Goal: Share content: Share content

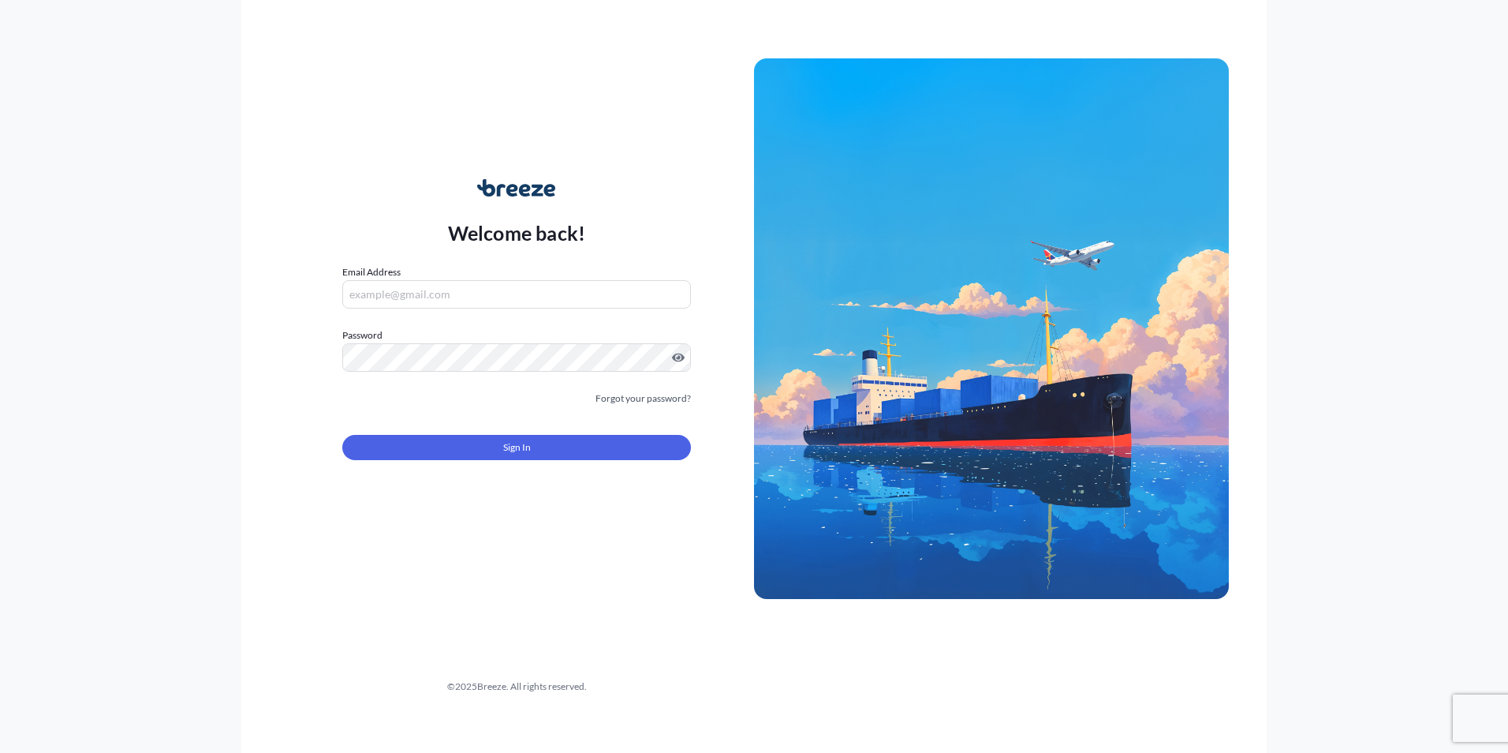
type input "[EMAIL_ADDRESS][DOMAIN_NAME]"
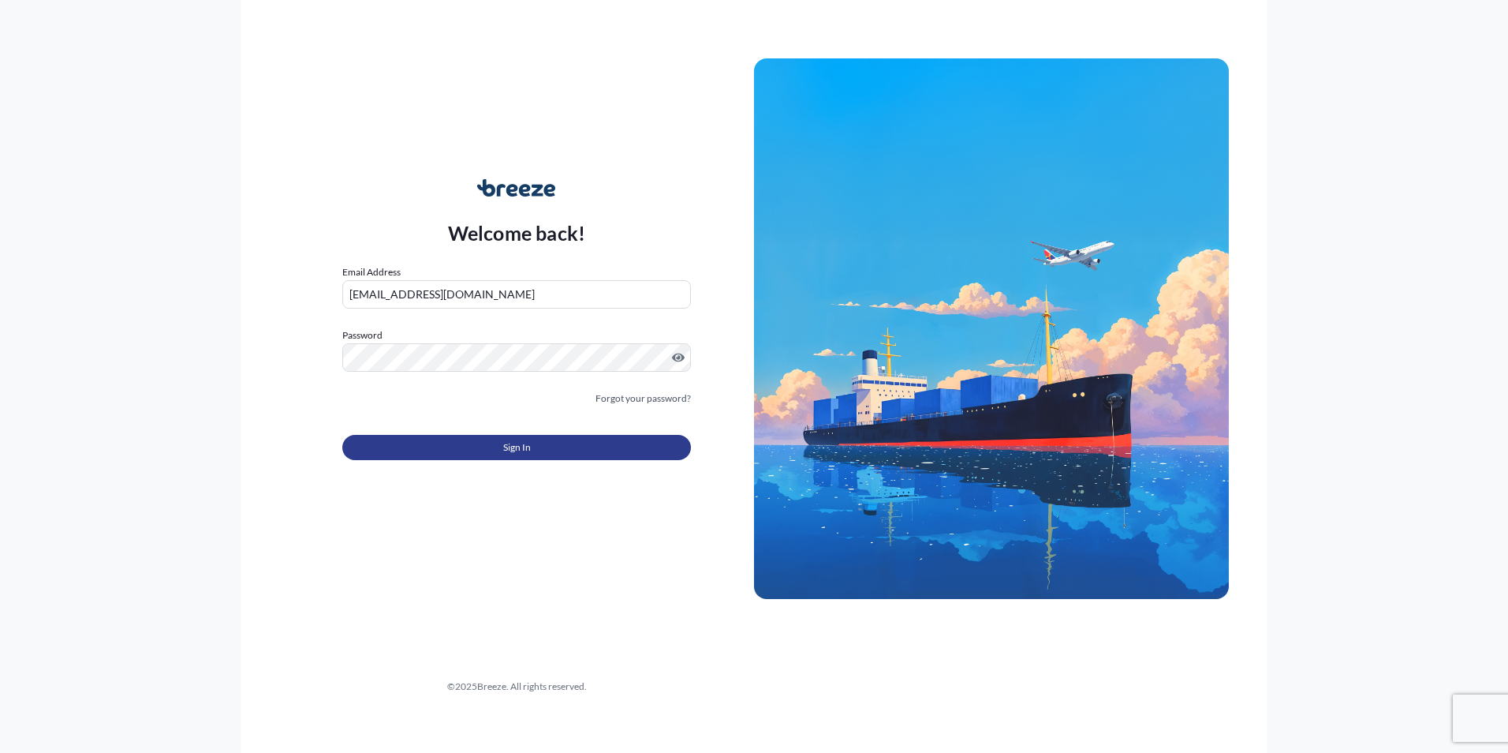
click at [535, 440] on button "Sign In" at bounding box center [516, 447] width 349 height 25
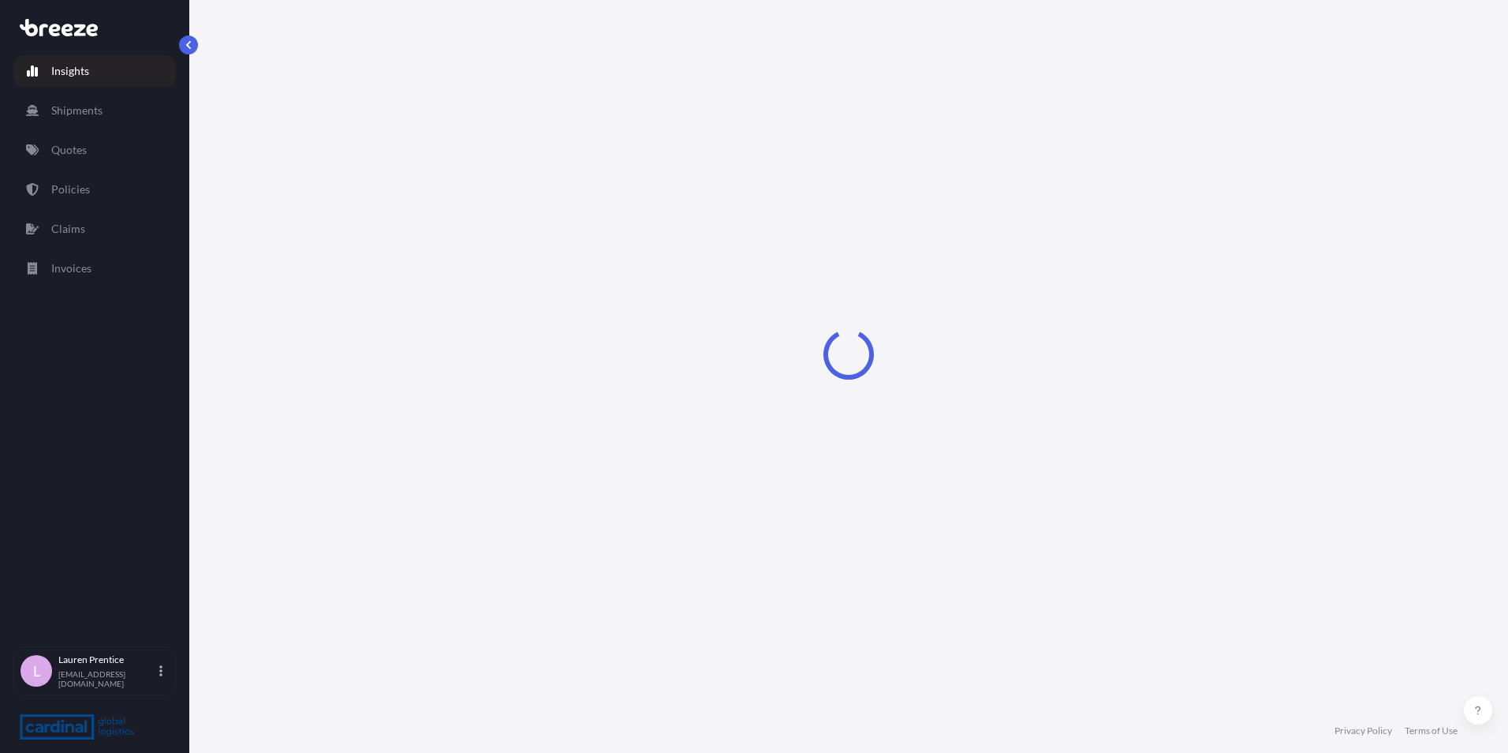
select select "2025"
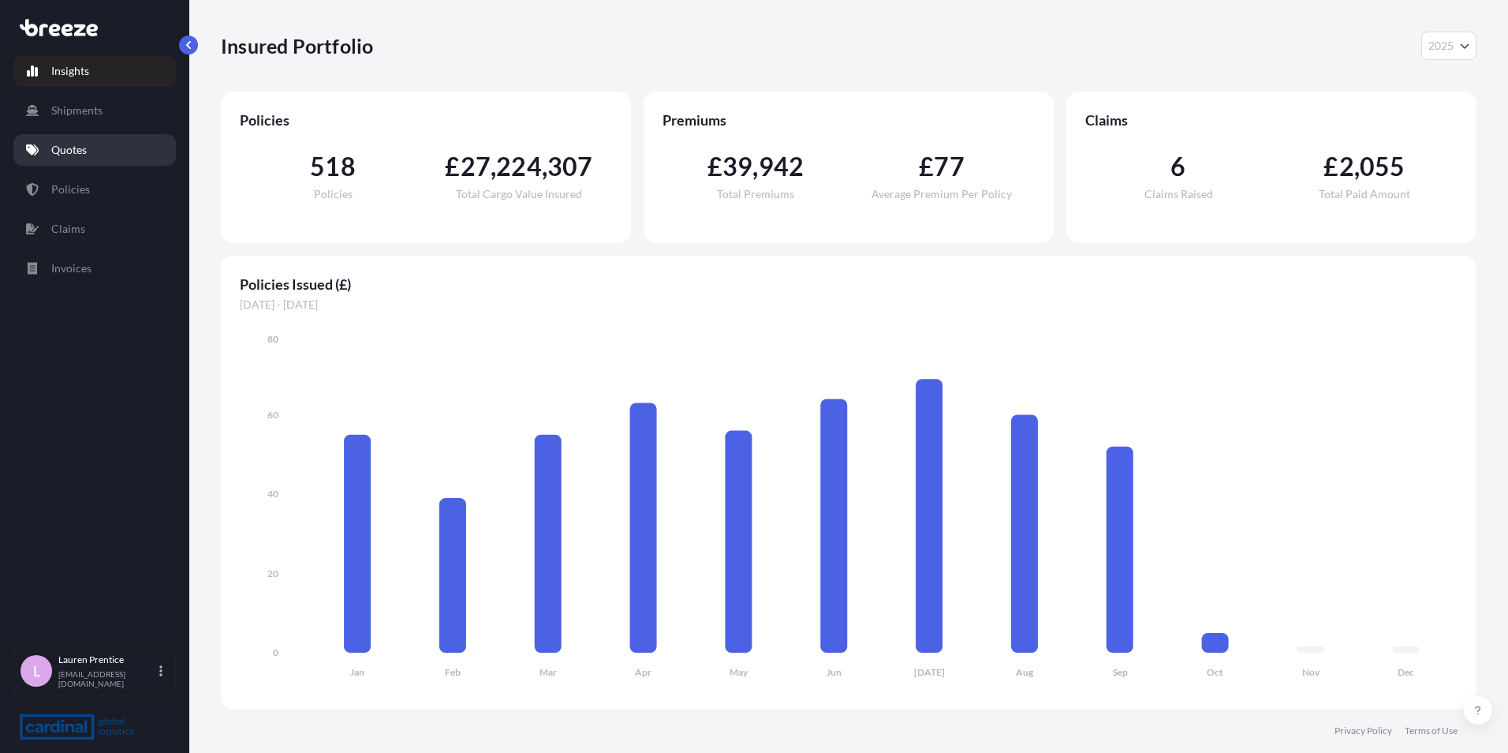
click at [87, 151] on p "Quotes" at bounding box center [68, 150] width 35 height 16
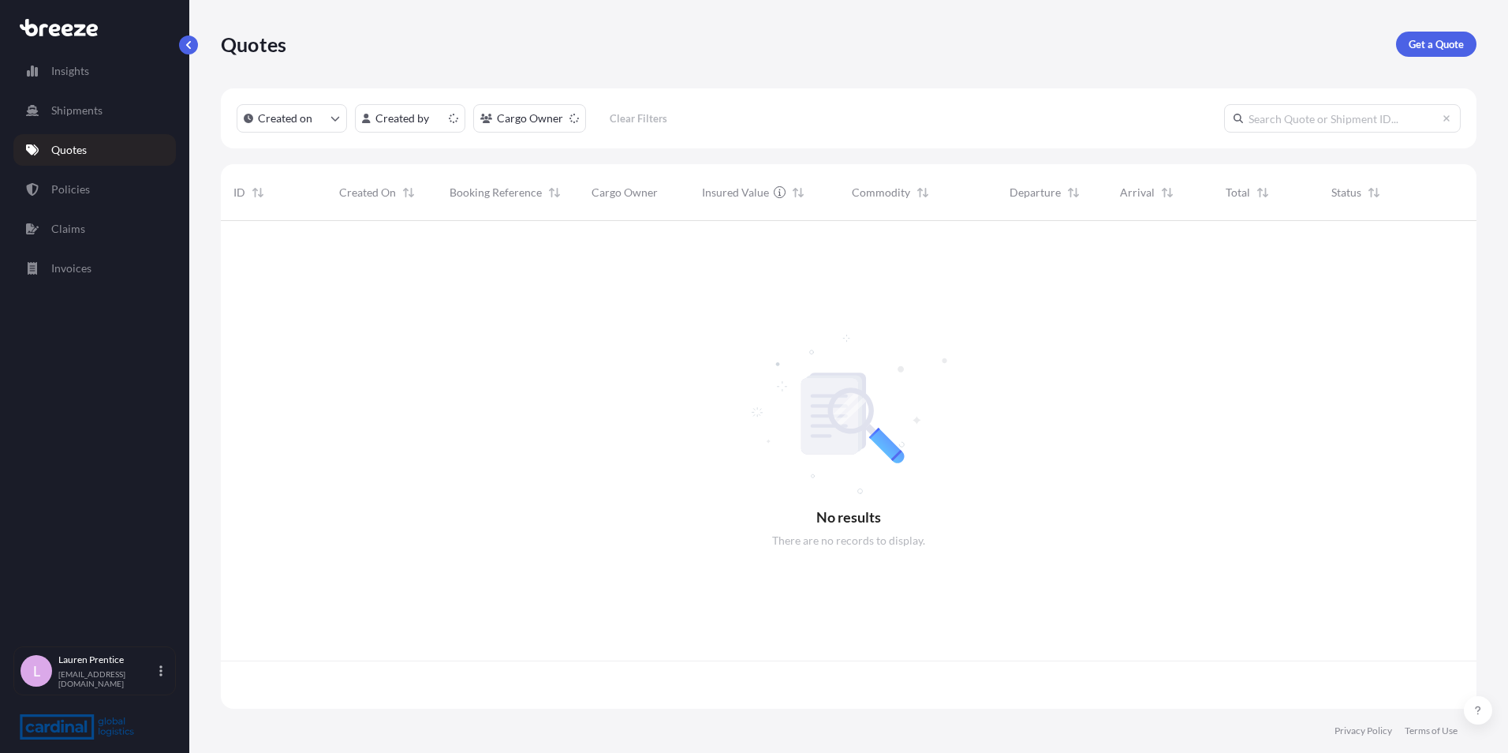
scroll to position [484, 1244]
click at [1447, 45] on p "Get a Quote" at bounding box center [1436, 44] width 55 height 16
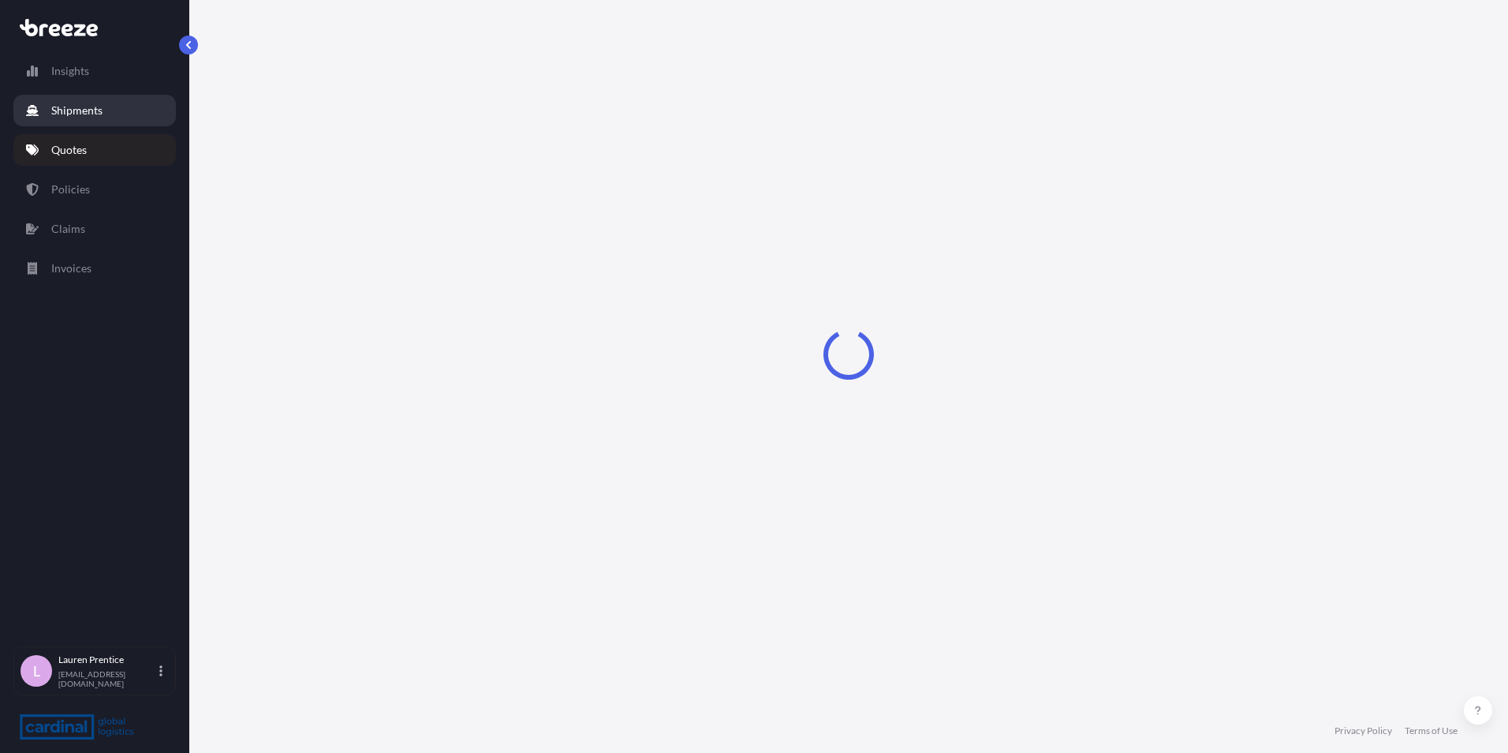
select select "Road"
select select "Sea"
select select "1"
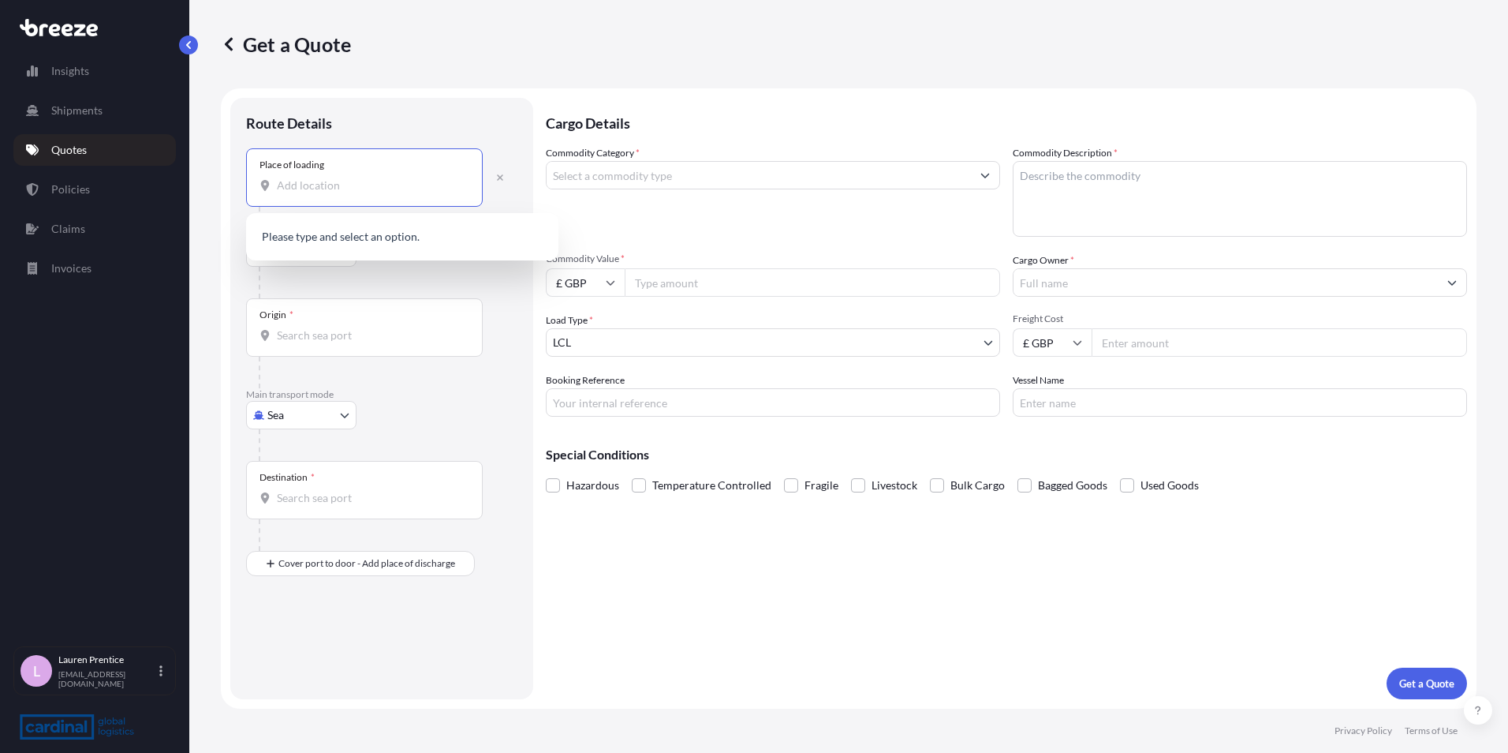
click at [327, 185] on input "Place of loading" at bounding box center [370, 185] width 186 height 16
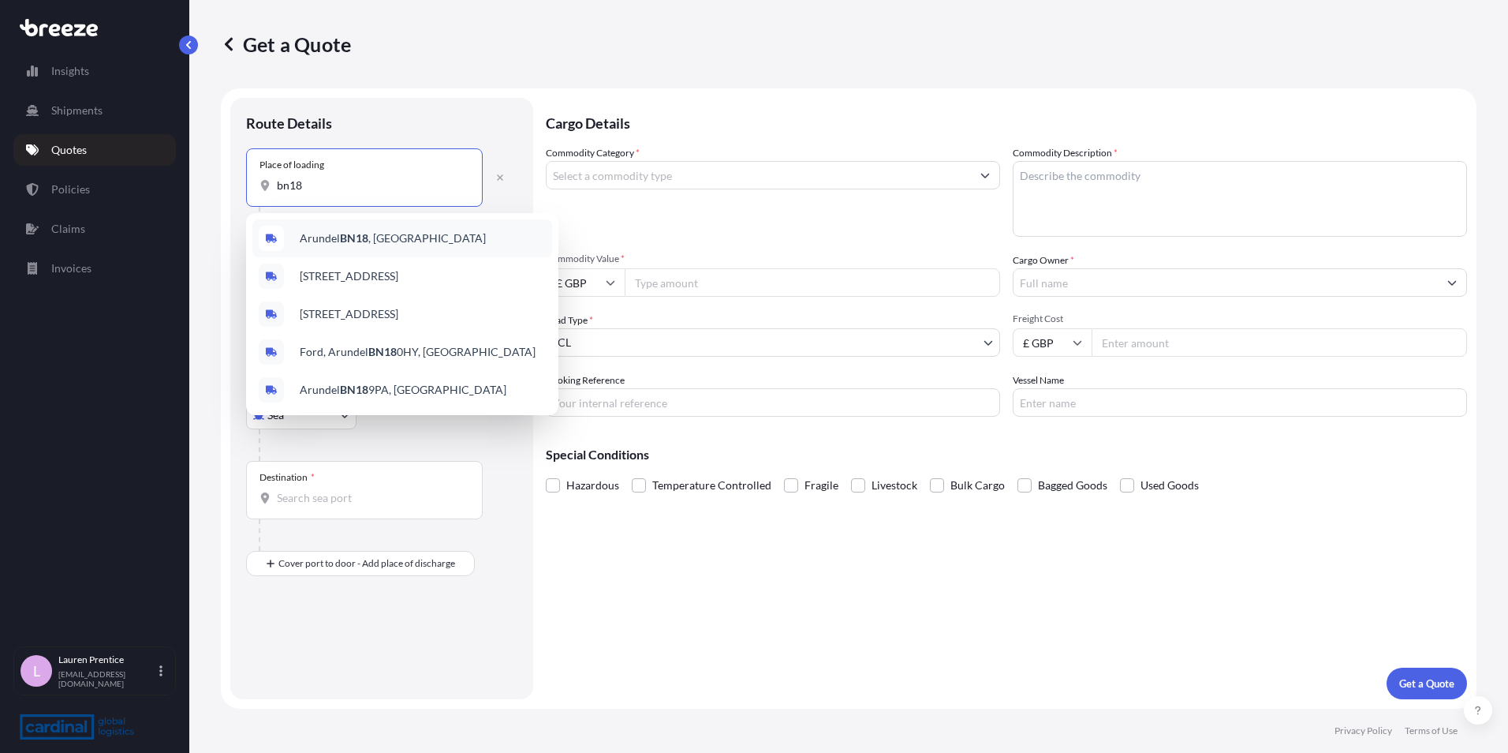
click at [380, 238] on span "Arundel BN18 , [GEOGRAPHIC_DATA]" at bounding box center [393, 238] width 186 height 16
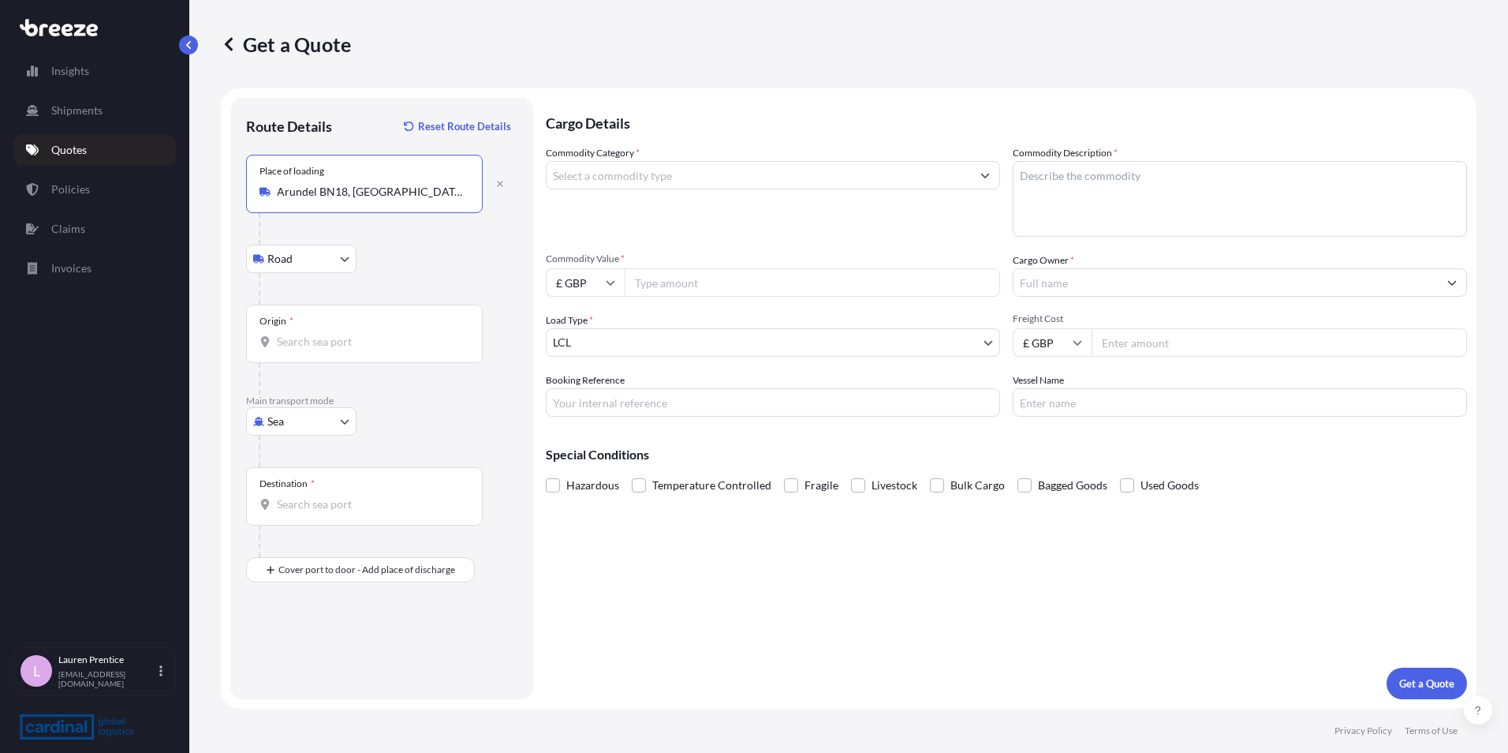
type input "Arundel BN18, [GEOGRAPHIC_DATA]"
click at [338, 346] on input "Origin *" at bounding box center [370, 342] width 186 height 16
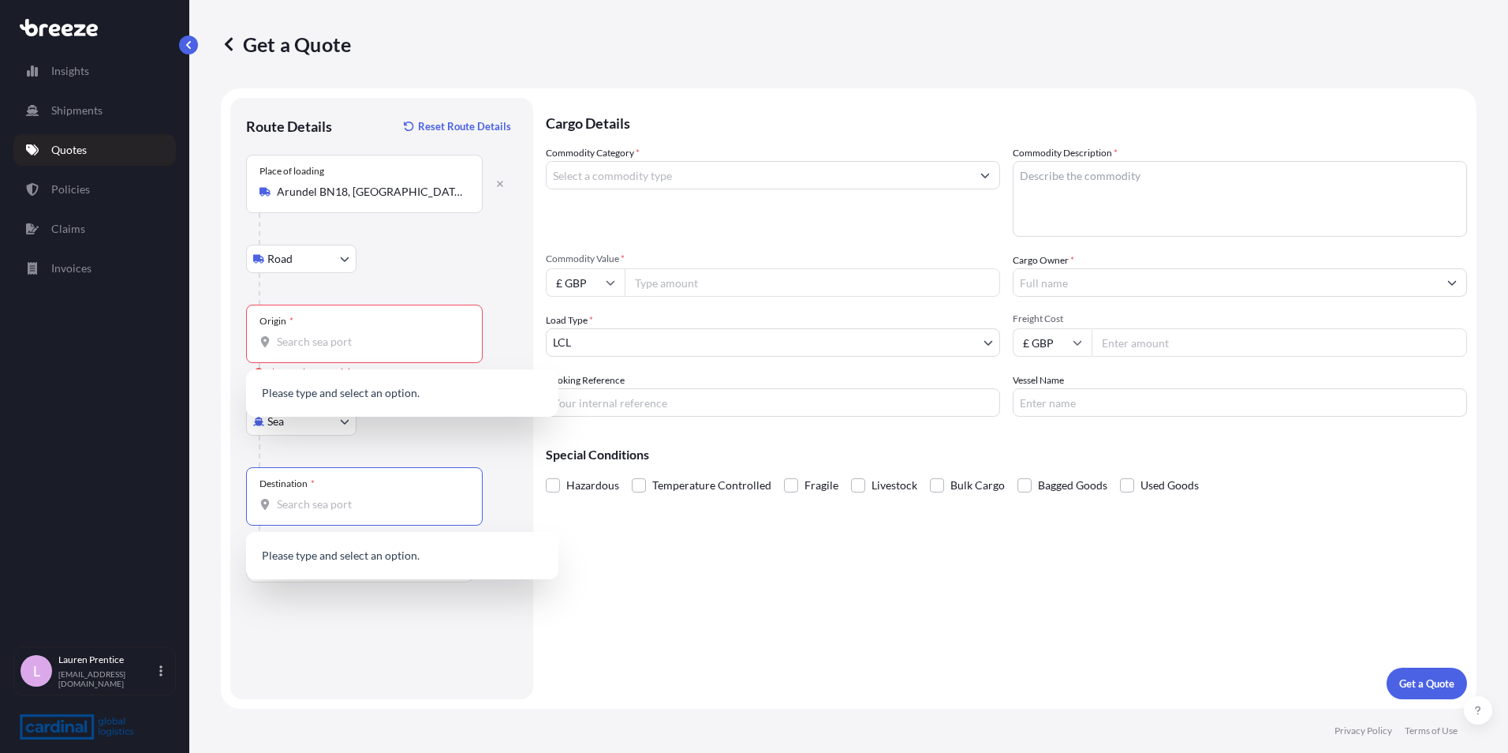
click at [337, 505] on input "Destination *" at bounding box center [370, 504] width 186 height 16
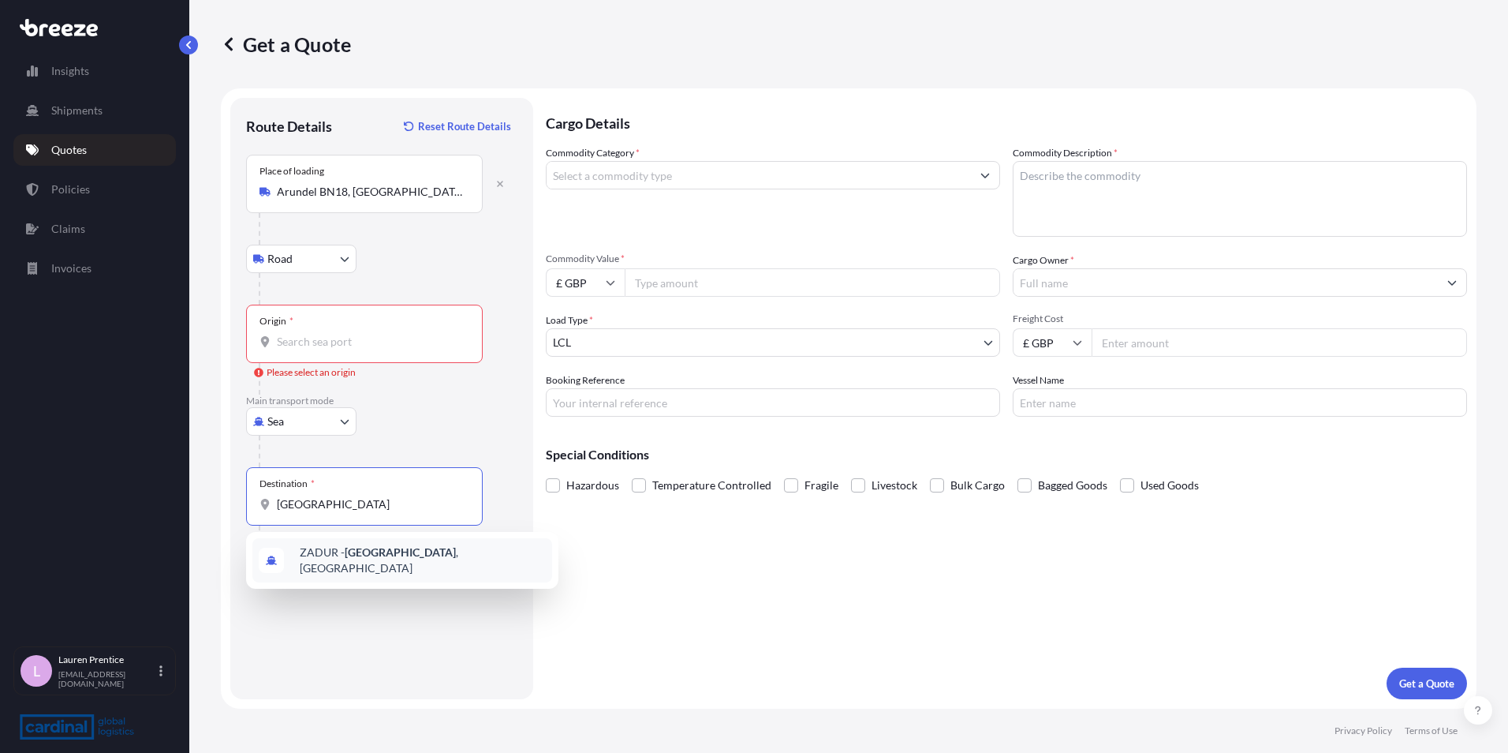
click at [454, 559] on div "ZADUR - [GEOGRAPHIC_DATA] , [GEOGRAPHIC_DATA]" at bounding box center [402, 560] width 300 height 44
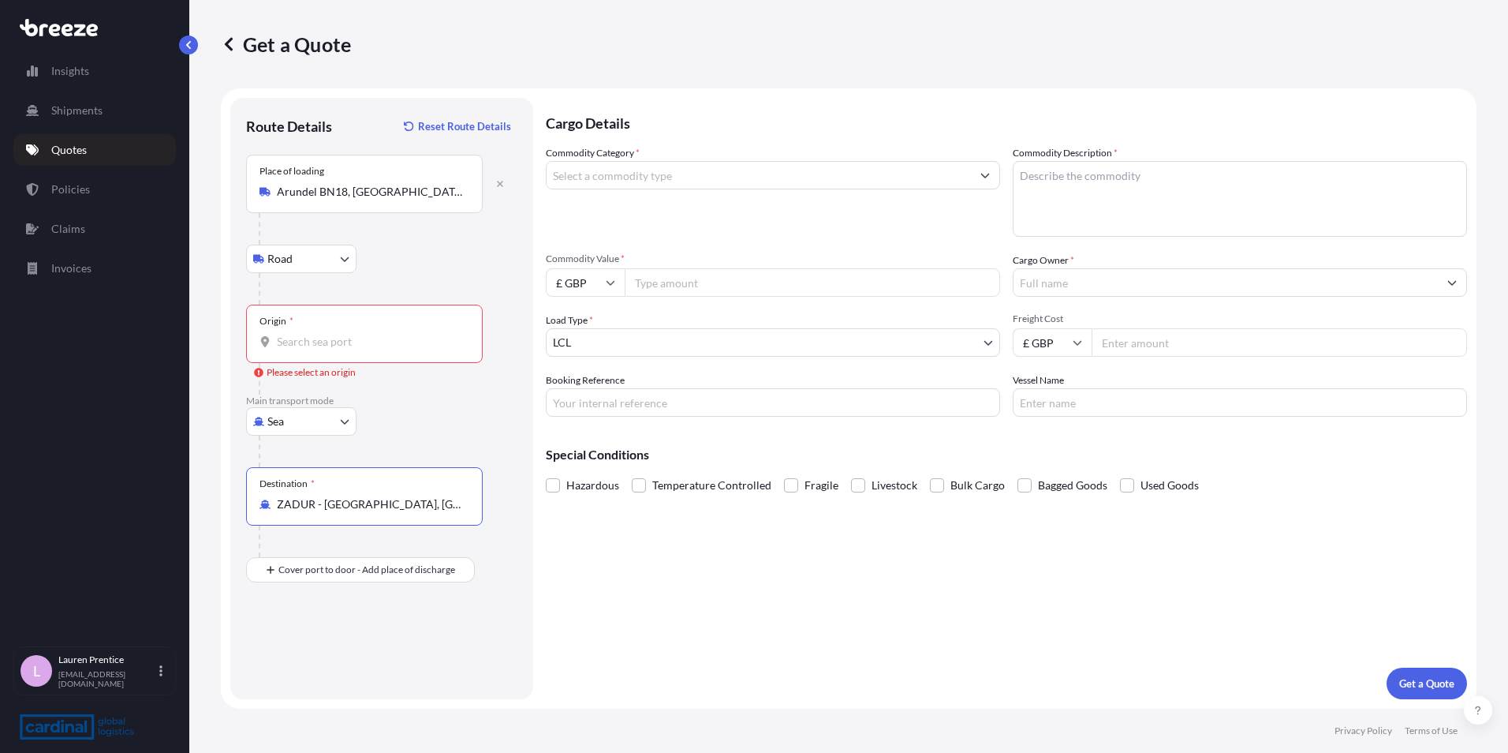
type input "ZADUR - [GEOGRAPHIC_DATA], [GEOGRAPHIC_DATA]"
click at [322, 344] on input "Origin * Please select an origin" at bounding box center [370, 342] width 186 height 16
click at [346, 342] on input "Origin * Please select an origin" at bounding box center [370, 342] width 186 height 16
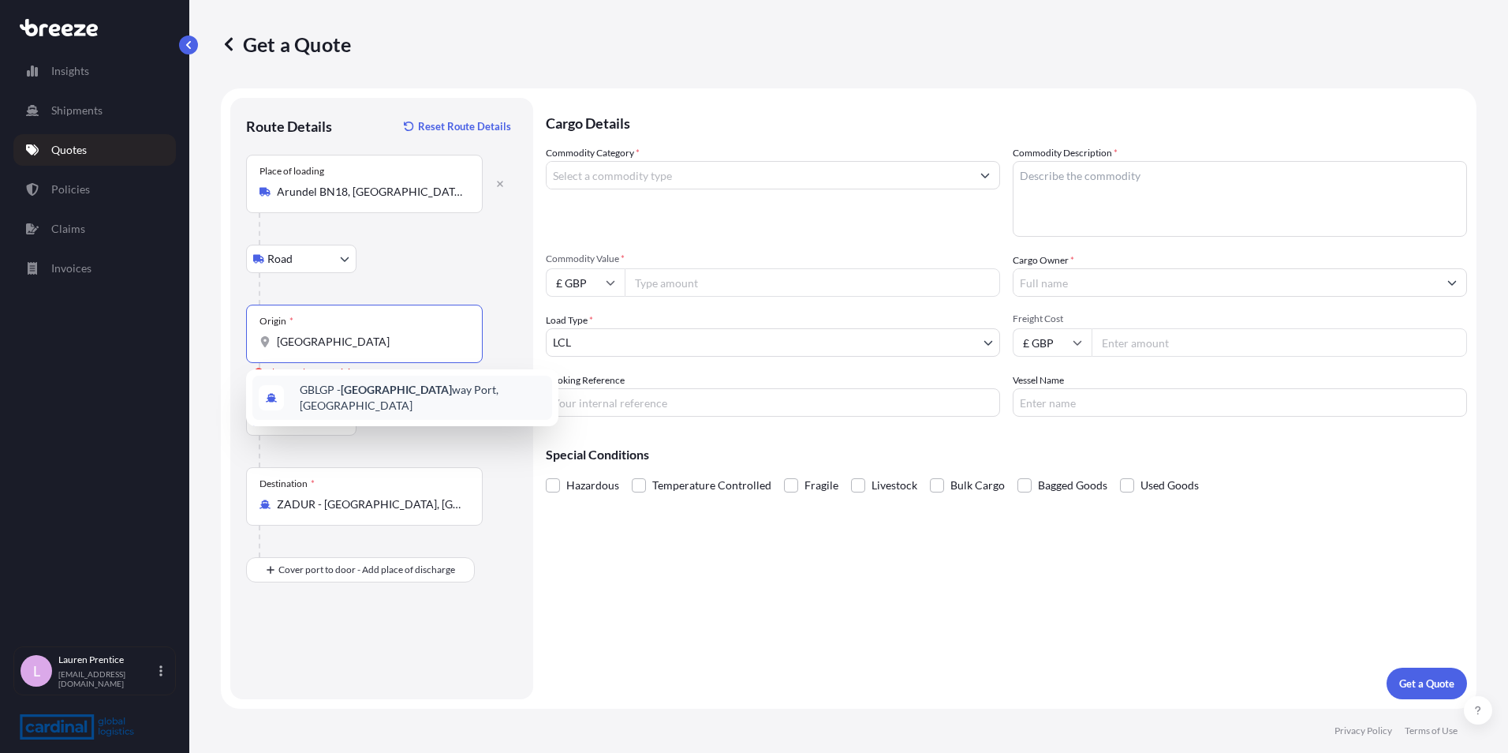
click at [447, 391] on span "GBLGP - [GEOGRAPHIC_DATA], [GEOGRAPHIC_DATA]" at bounding box center [423, 398] width 246 height 32
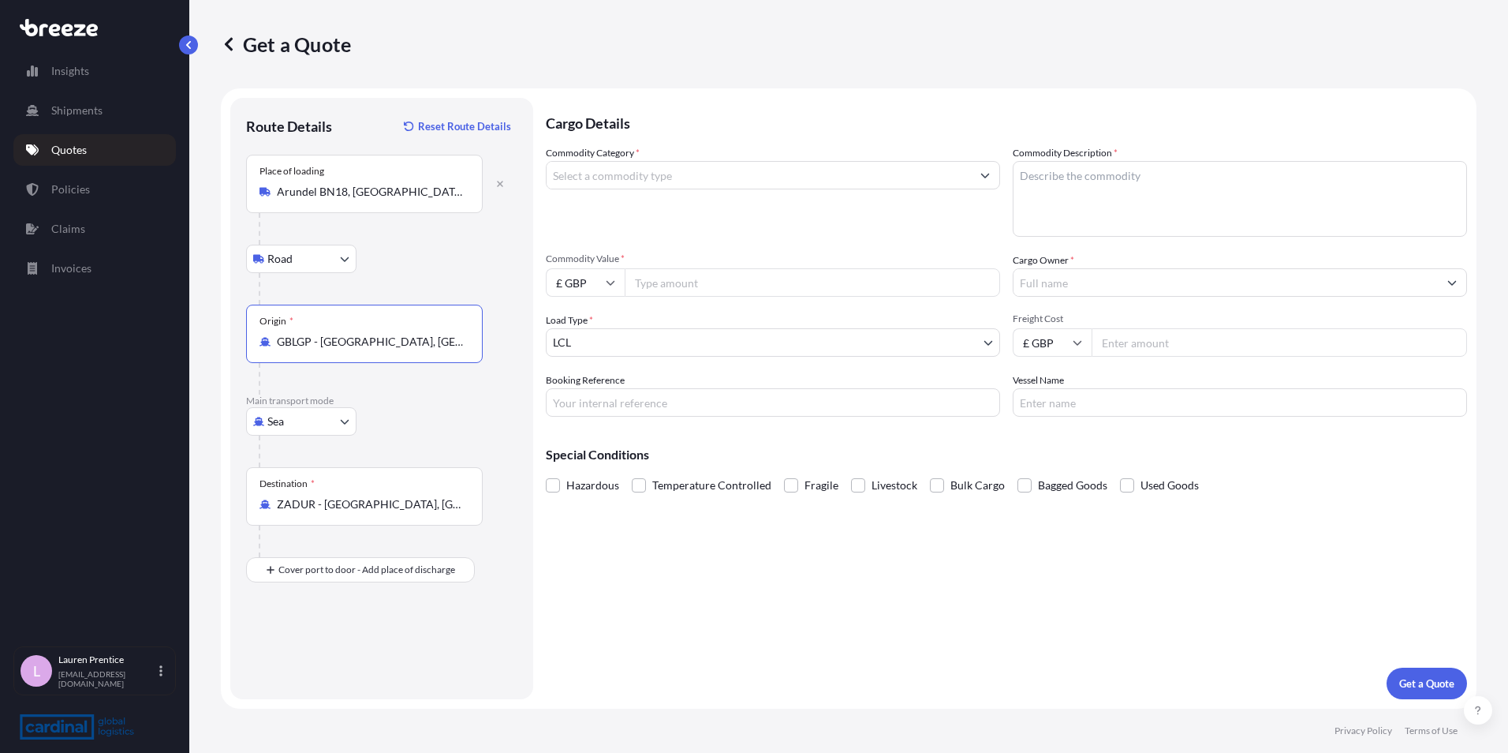
type input "GBLGP - [GEOGRAPHIC_DATA], [GEOGRAPHIC_DATA]"
click at [595, 173] on input "Commodity Category *" at bounding box center [759, 175] width 424 height 28
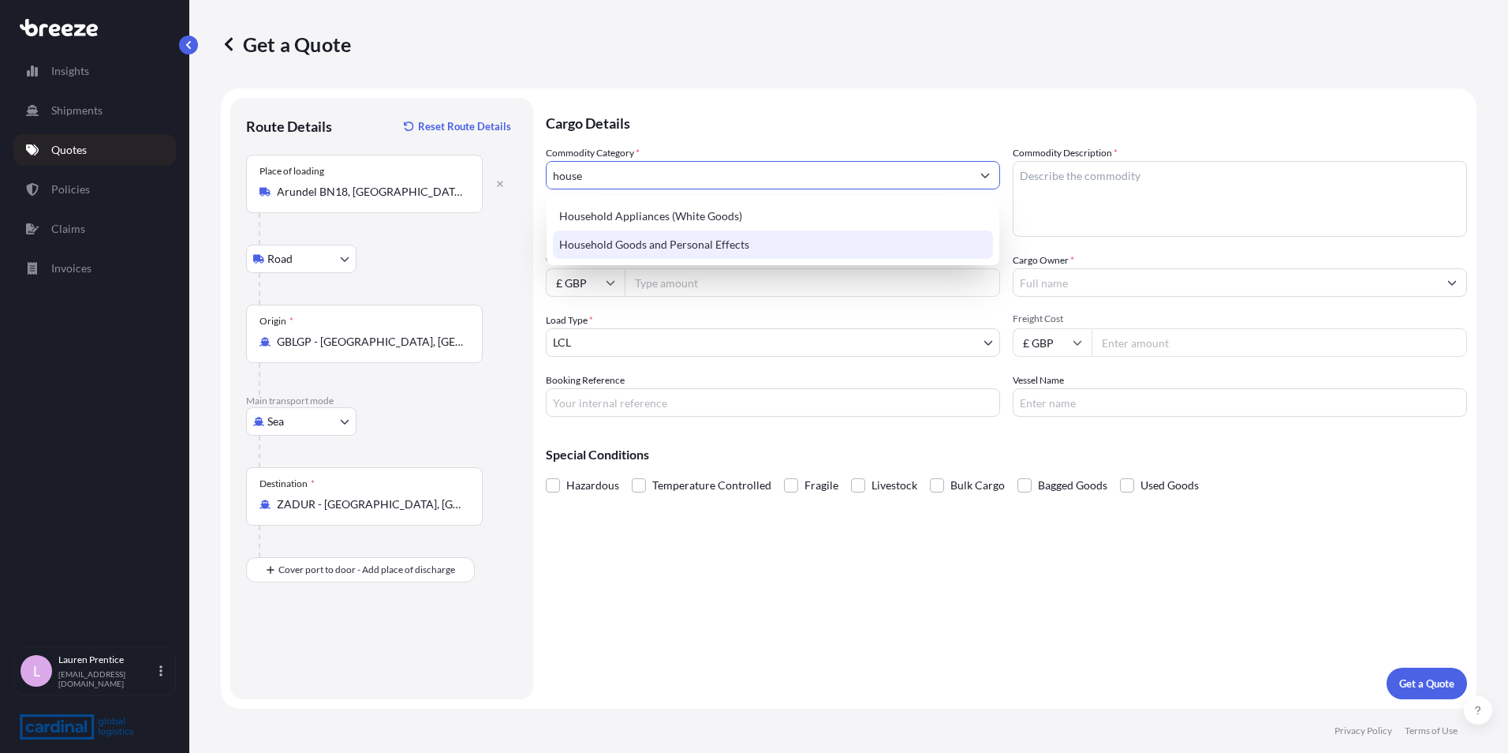
click at [693, 248] on div "Household Goods and Personal Effects" at bounding box center [773, 244] width 440 height 28
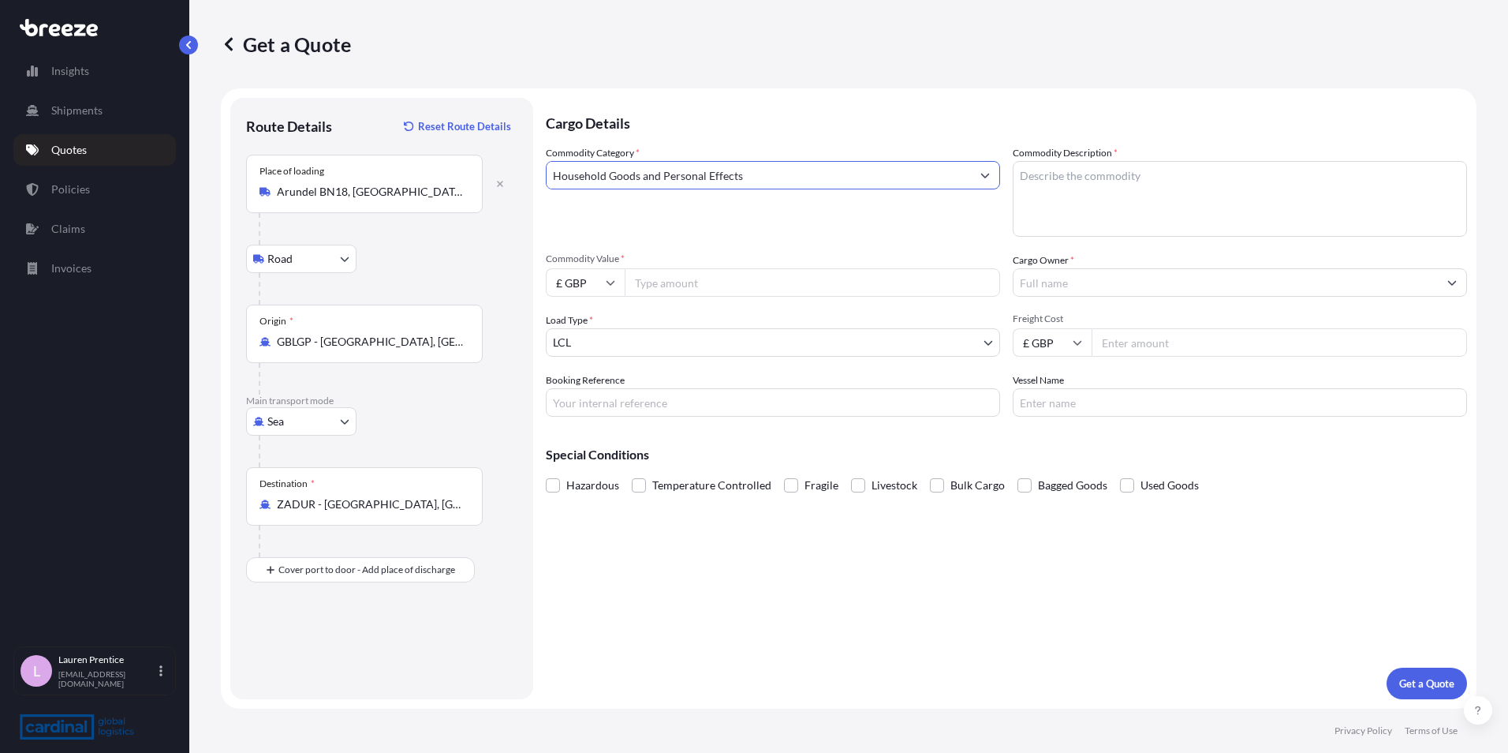
drag, startPoint x: 814, startPoint y: 178, endPoint x: 204, endPoint y: 226, distance: 612.4
click at [211, 226] on div "Get a Quote Route Details Reset Route Details Place of loading [GEOGRAPHIC_DATA…" at bounding box center [848, 354] width 1319 height 708
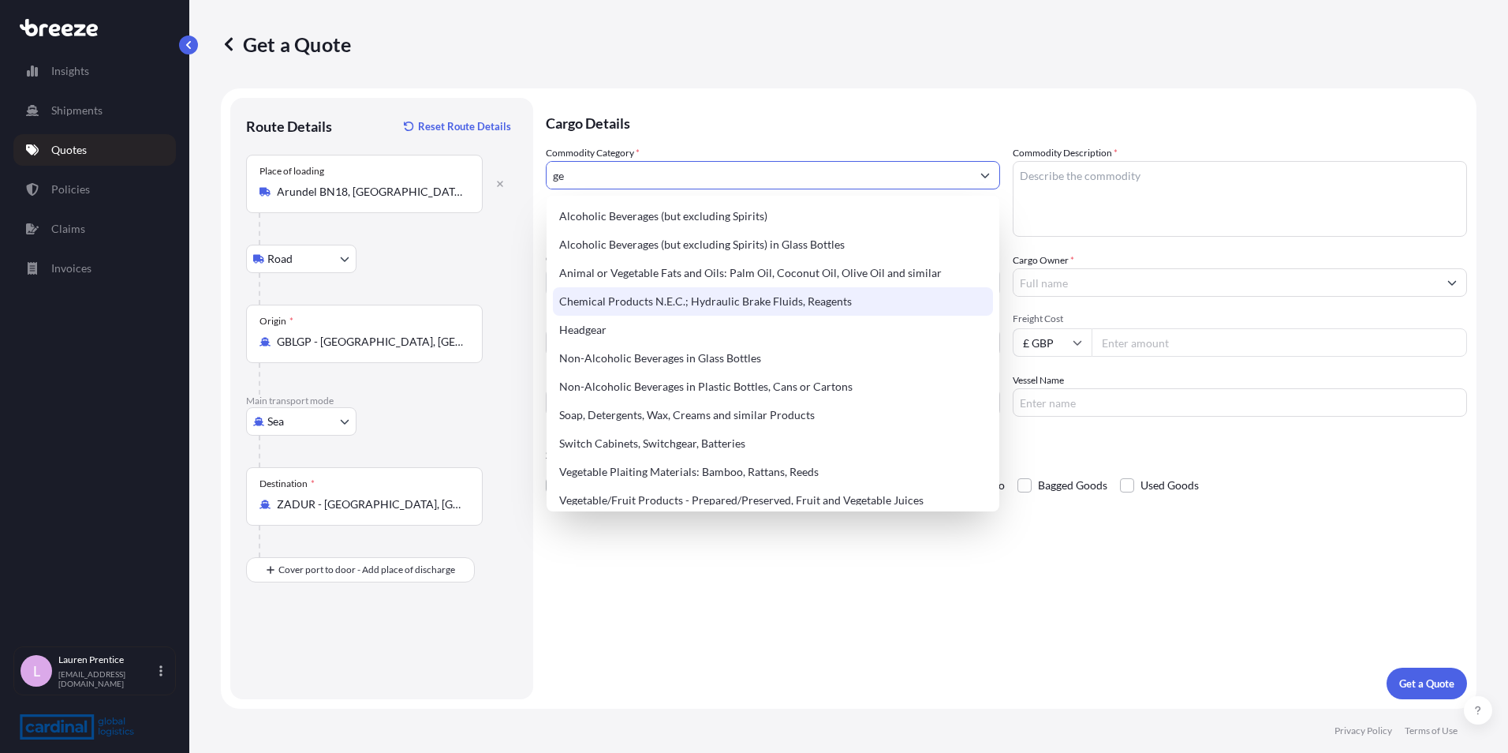
scroll to position [95, 0]
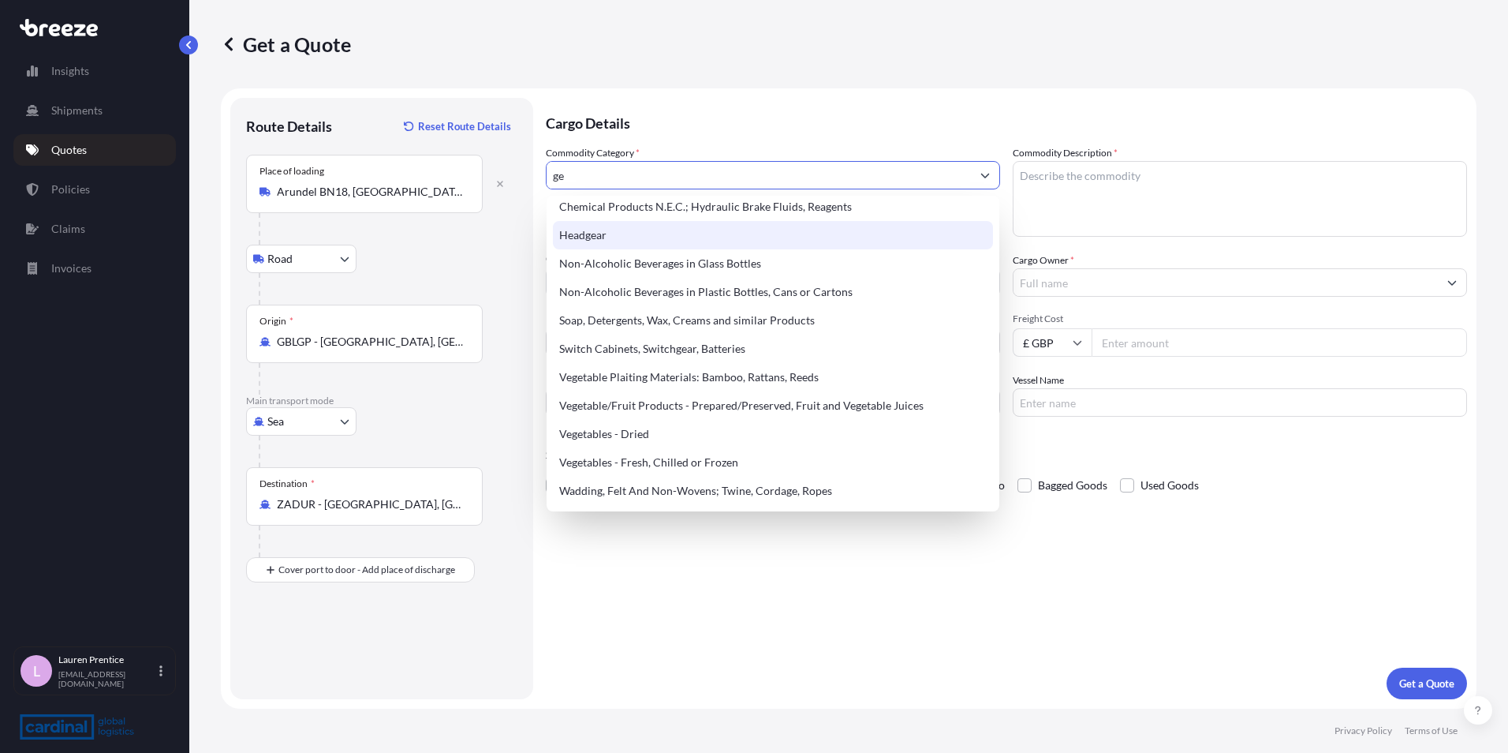
drag, startPoint x: 588, startPoint y: 181, endPoint x: 464, endPoint y: 182, distance: 123.9
click at [464, 181] on form "Route Details Reset Route Details Place of loading [GEOGRAPHIC_DATA] Road Road …" at bounding box center [849, 398] width 1256 height 620
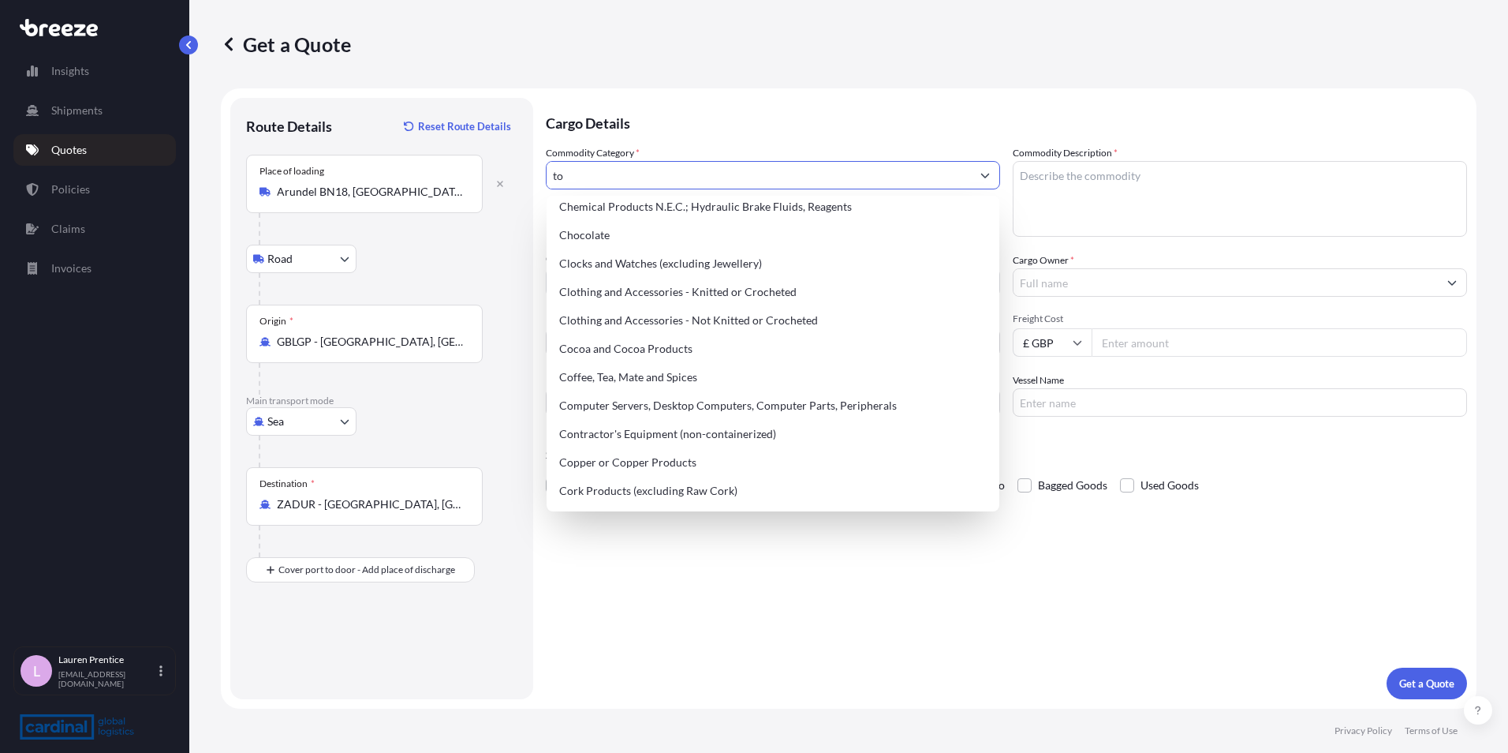
scroll to position [0, 0]
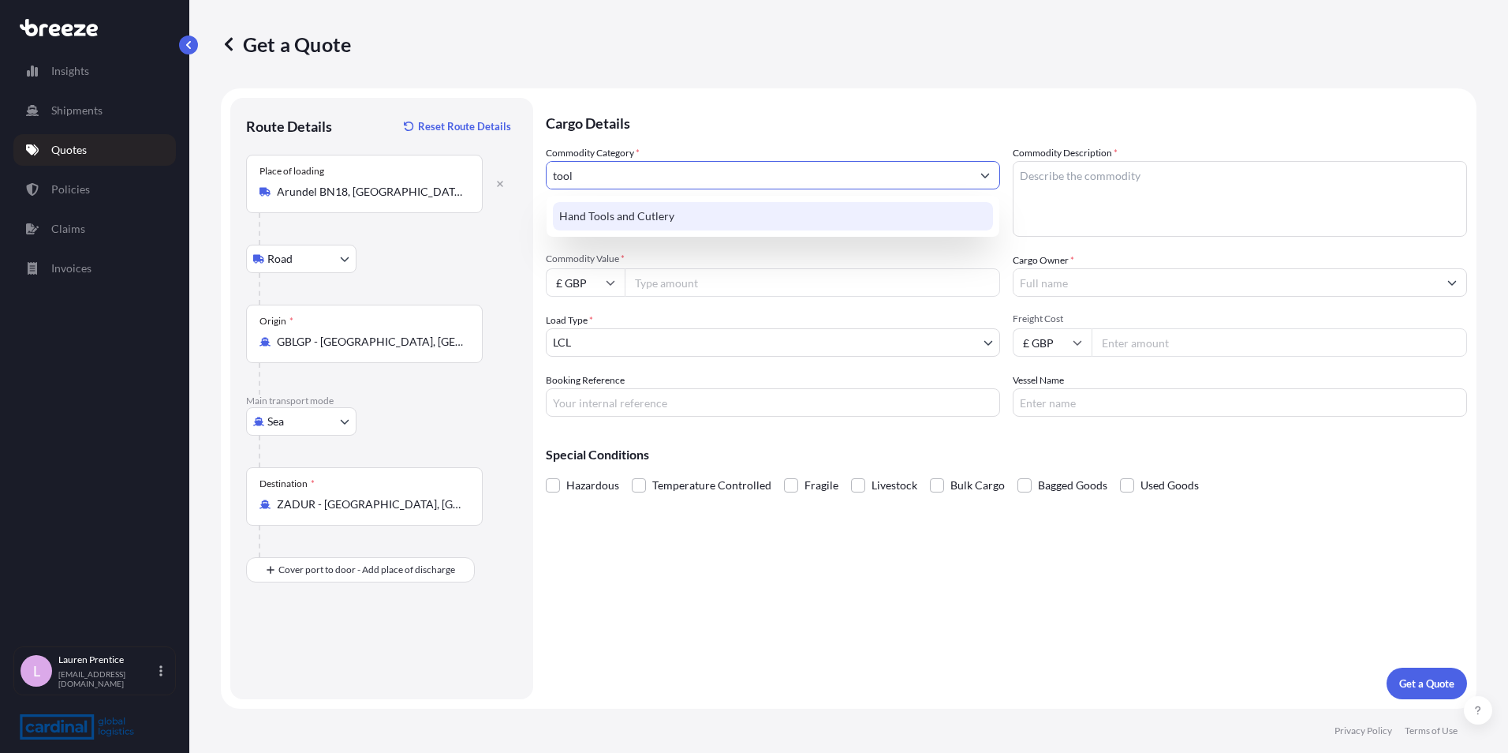
click at [686, 205] on div "Hand Tools and Cutlery" at bounding box center [773, 216] width 440 height 28
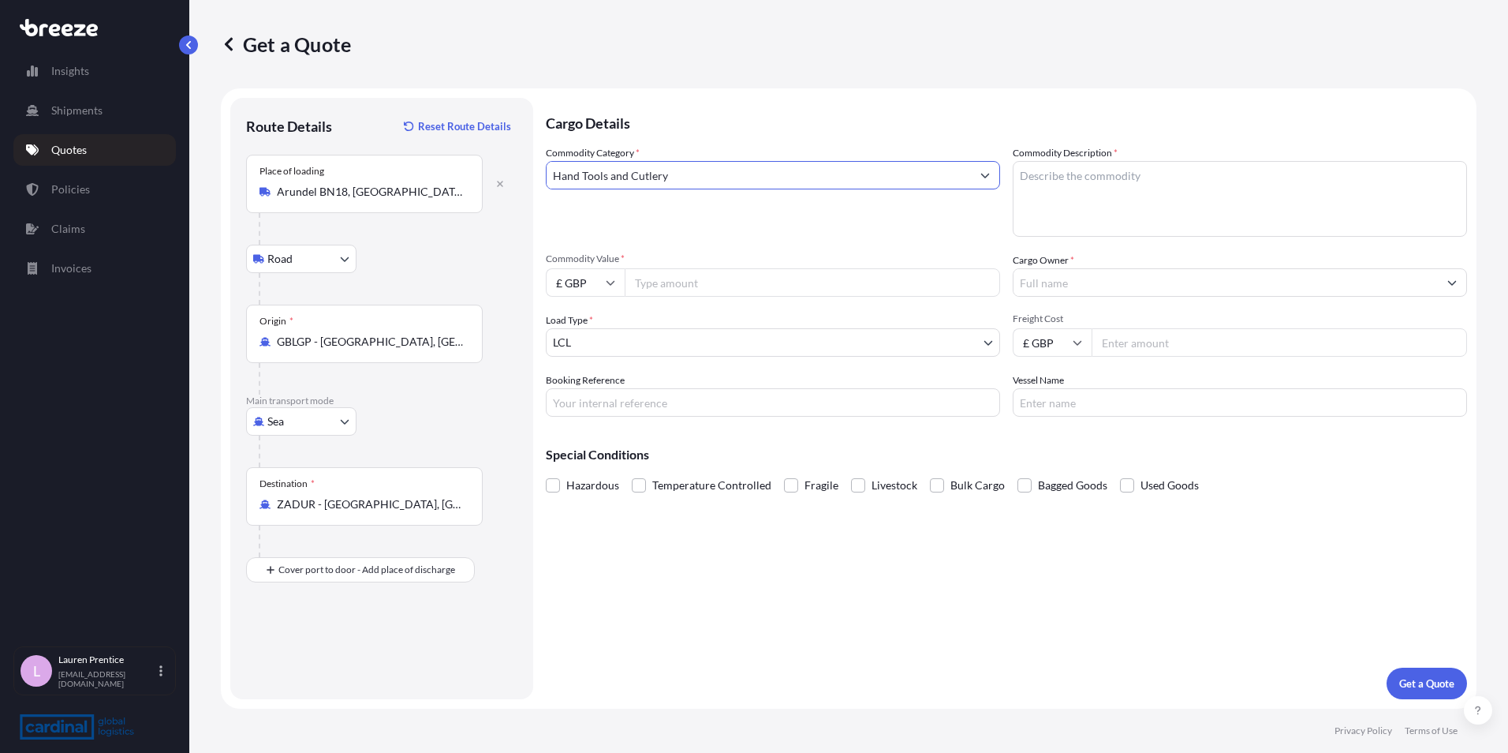
type input "Hand Tools and Cutlery"
click at [1233, 343] on input "Freight Cost" at bounding box center [1279, 342] width 375 height 28
click at [1218, 346] on input "Freight Cost" at bounding box center [1279, 342] width 375 height 28
type input "176.00"
click at [761, 283] on input "Commodity Value *" at bounding box center [812, 282] width 375 height 28
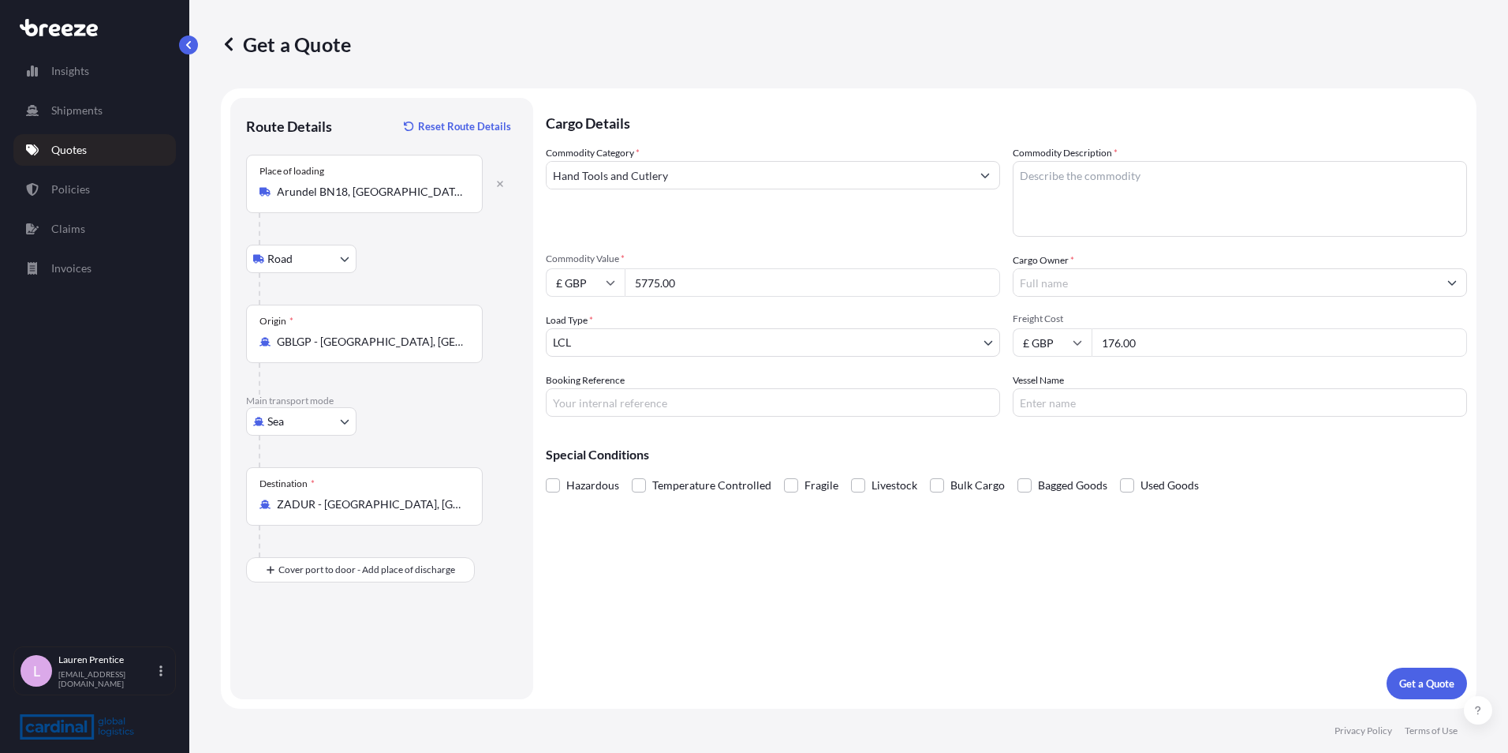
type input "5775.00"
click at [787, 176] on input "Hand Tools and Cutlery" at bounding box center [759, 175] width 424 height 28
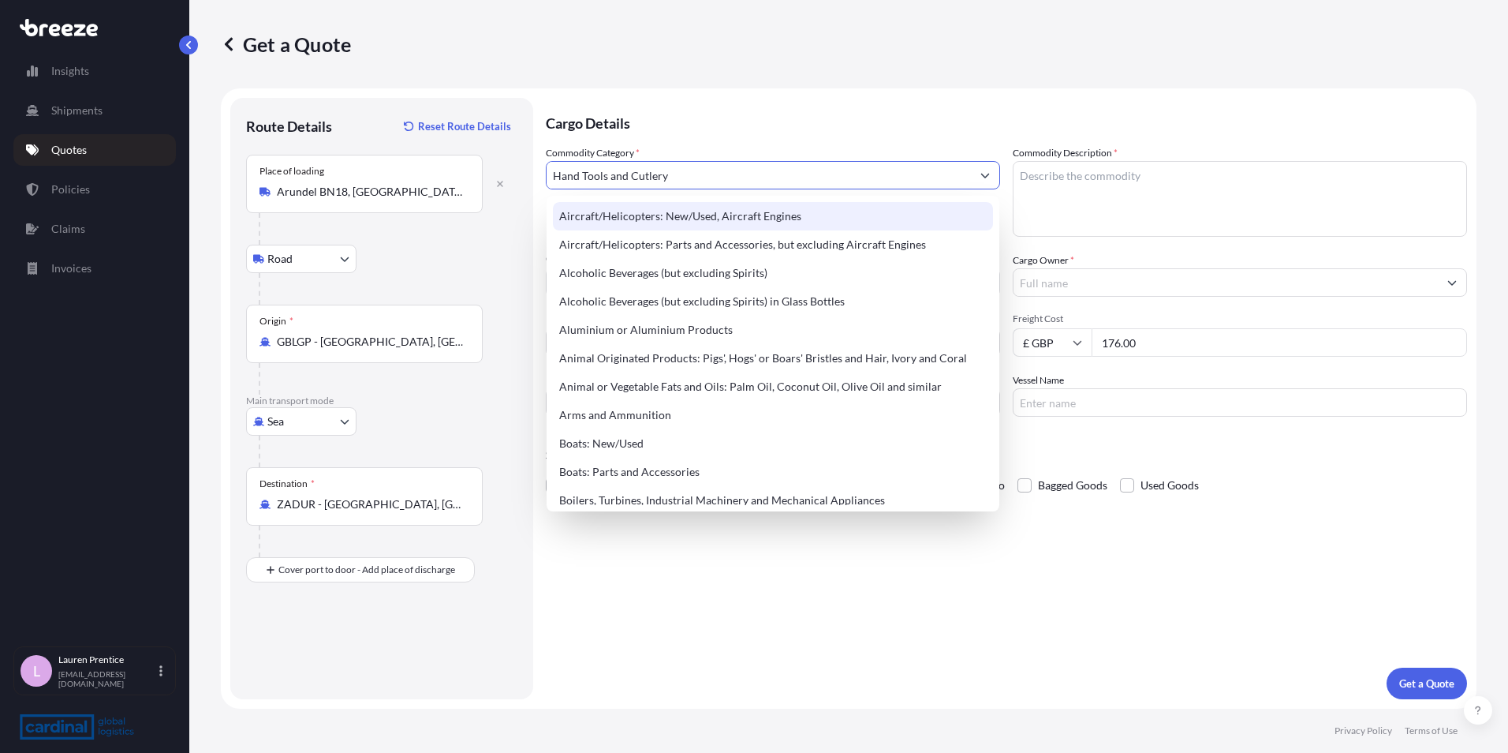
drag, startPoint x: 689, startPoint y: 181, endPoint x: 452, endPoint y: 180, distance: 236.6
click at [452, 180] on form "Route Details Reset Route Details Place of loading [GEOGRAPHIC_DATA] Road Rail …" at bounding box center [849, 398] width 1256 height 620
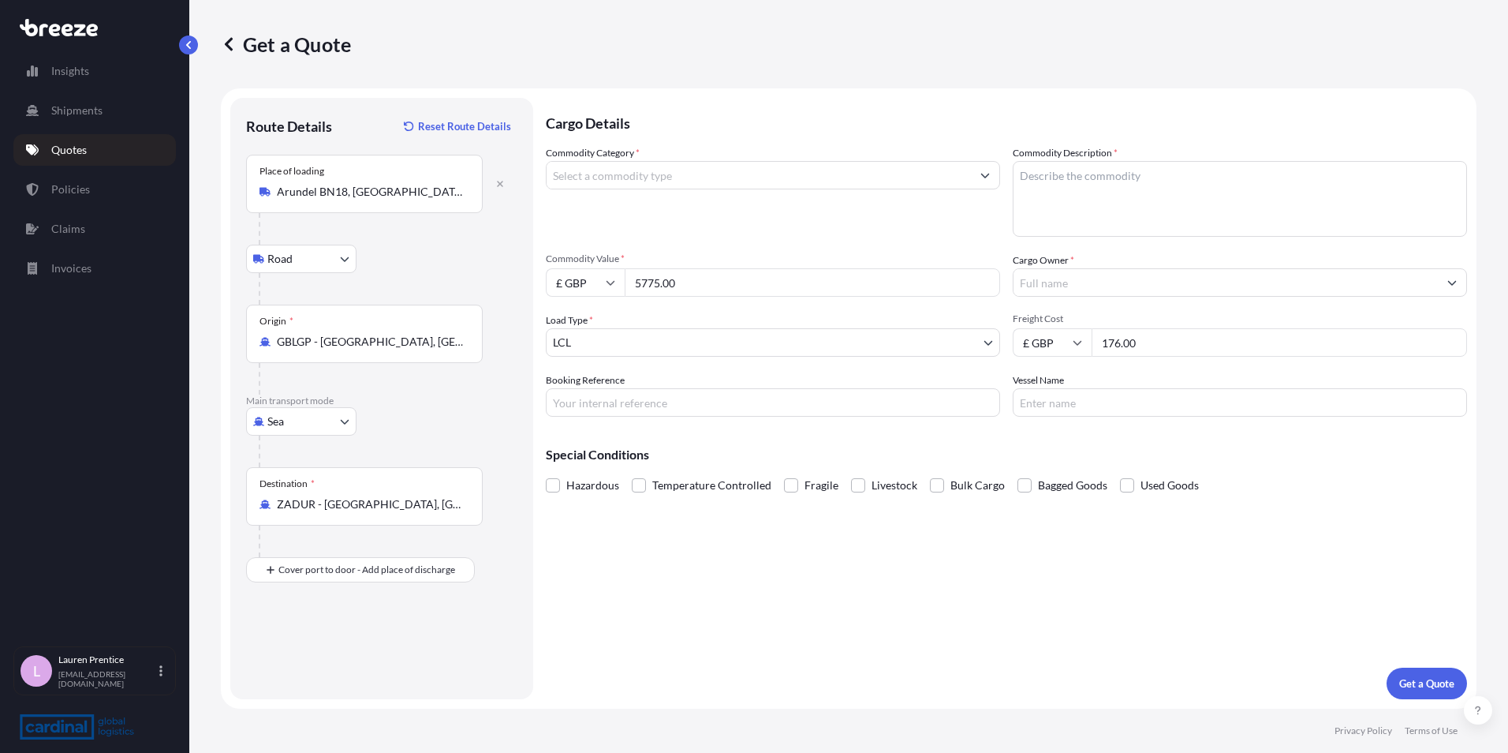
click at [647, 174] on input "Commodity Category *" at bounding box center [759, 175] width 424 height 28
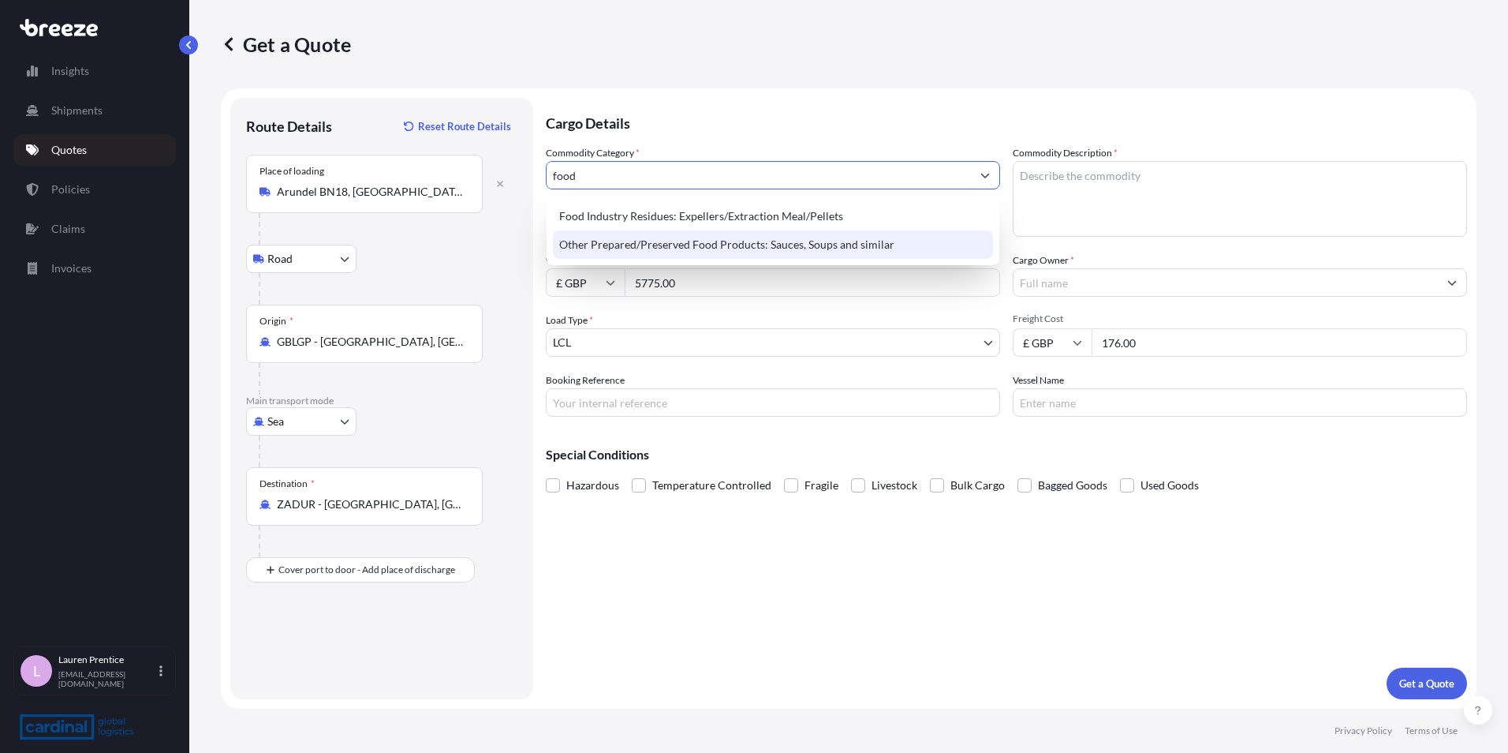
click at [651, 249] on div "Other Prepared/Preserved Food Products: Sauces, Soups and similar" at bounding box center [773, 244] width 440 height 28
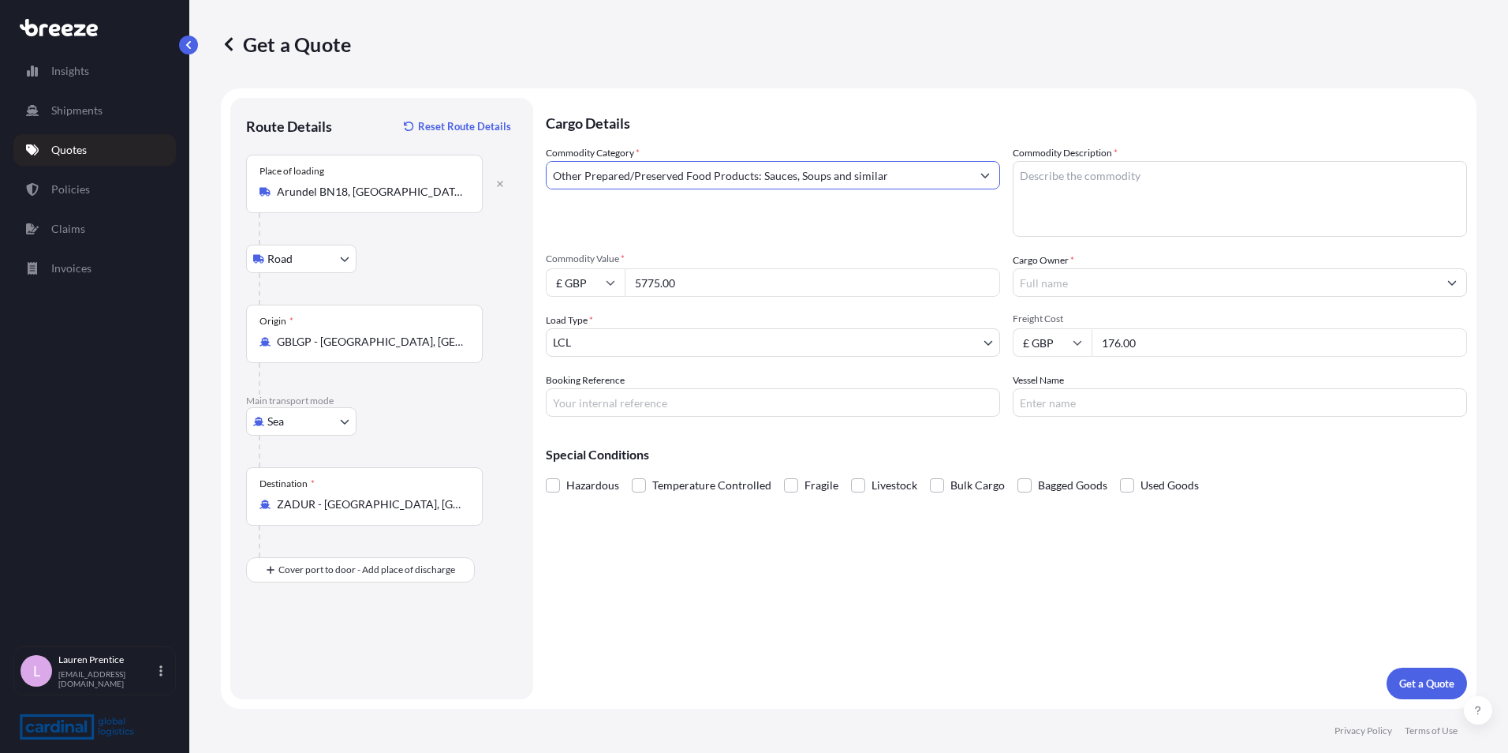
type input "Other Prepared/Preserved Food Products: Sauces, Soups and similar"
click at [1074, 175] on textarea "Commodity Description *" at bounding box center [1240, 199] width 454 height 76
click at [1129, 188] on textarea "Commodity Description *" at bounding box center [1240, 199] width 454 height 76
paste textarea "Maltodextrine and maltodextrine syrup"
type textarea "Maltodextrine and maltodextrine syrup"
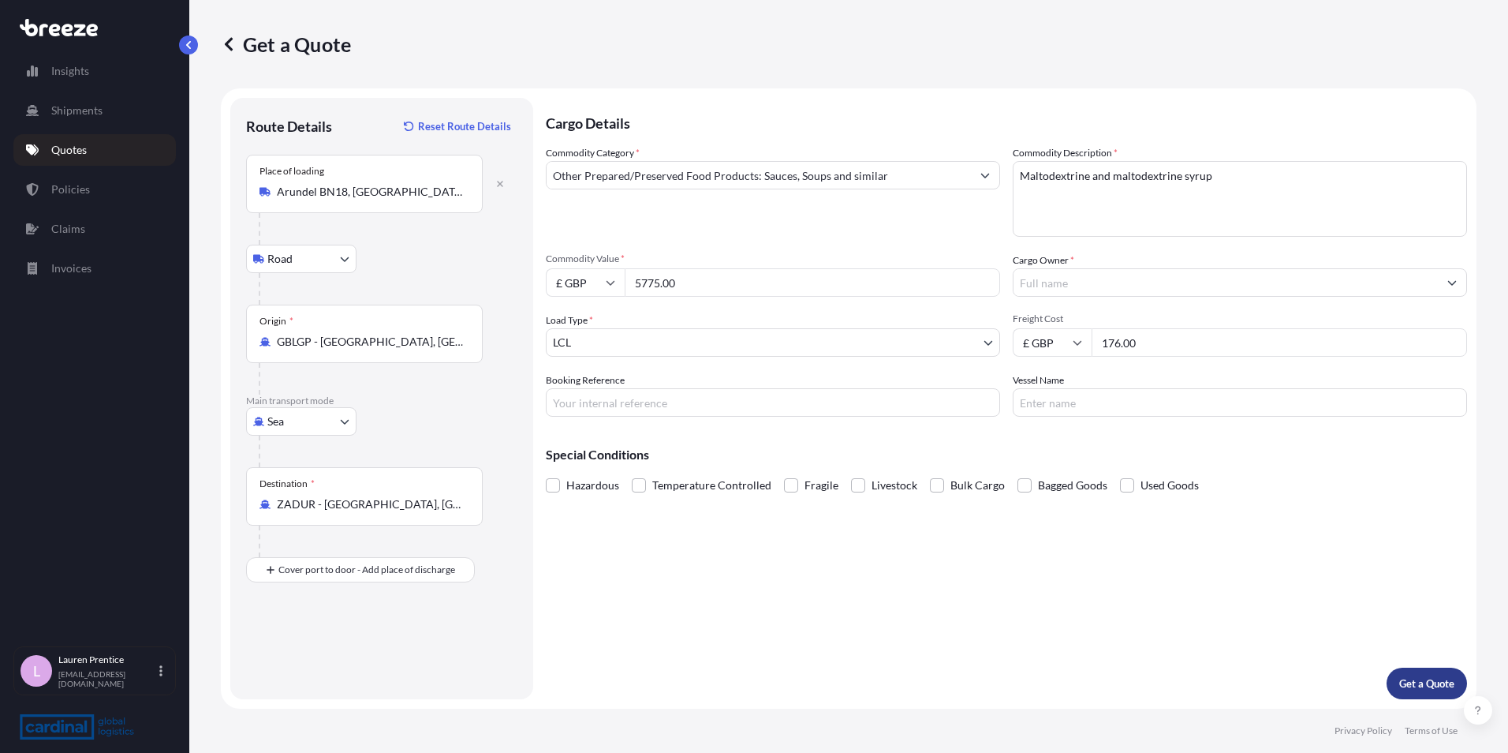
click at [1404, 682] on p "Get a Quote" at bounding box center [1426, 683] width 55 height 16
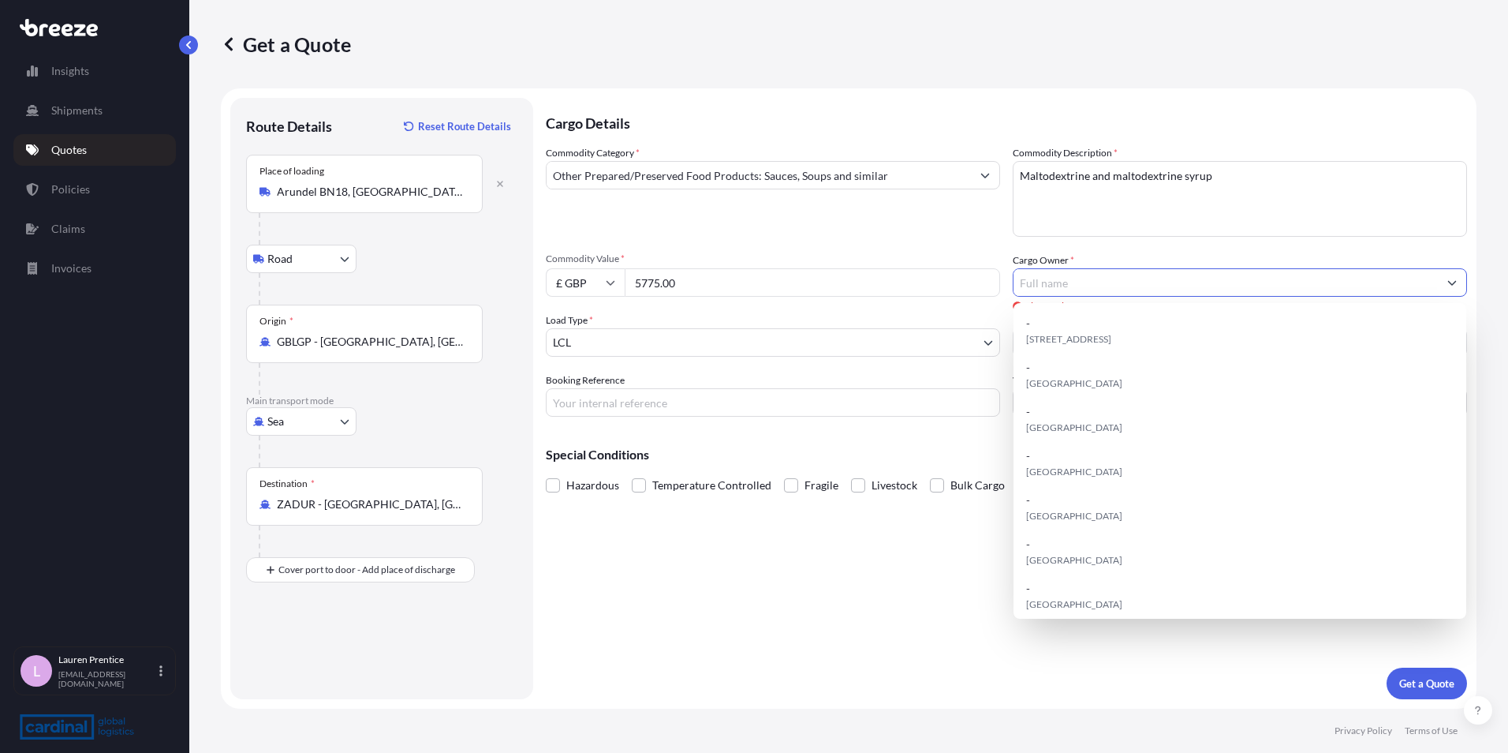
click at [1065, 285] on input "Cargo Owner *" at bounding box center [1226, 282] width 424 height 28
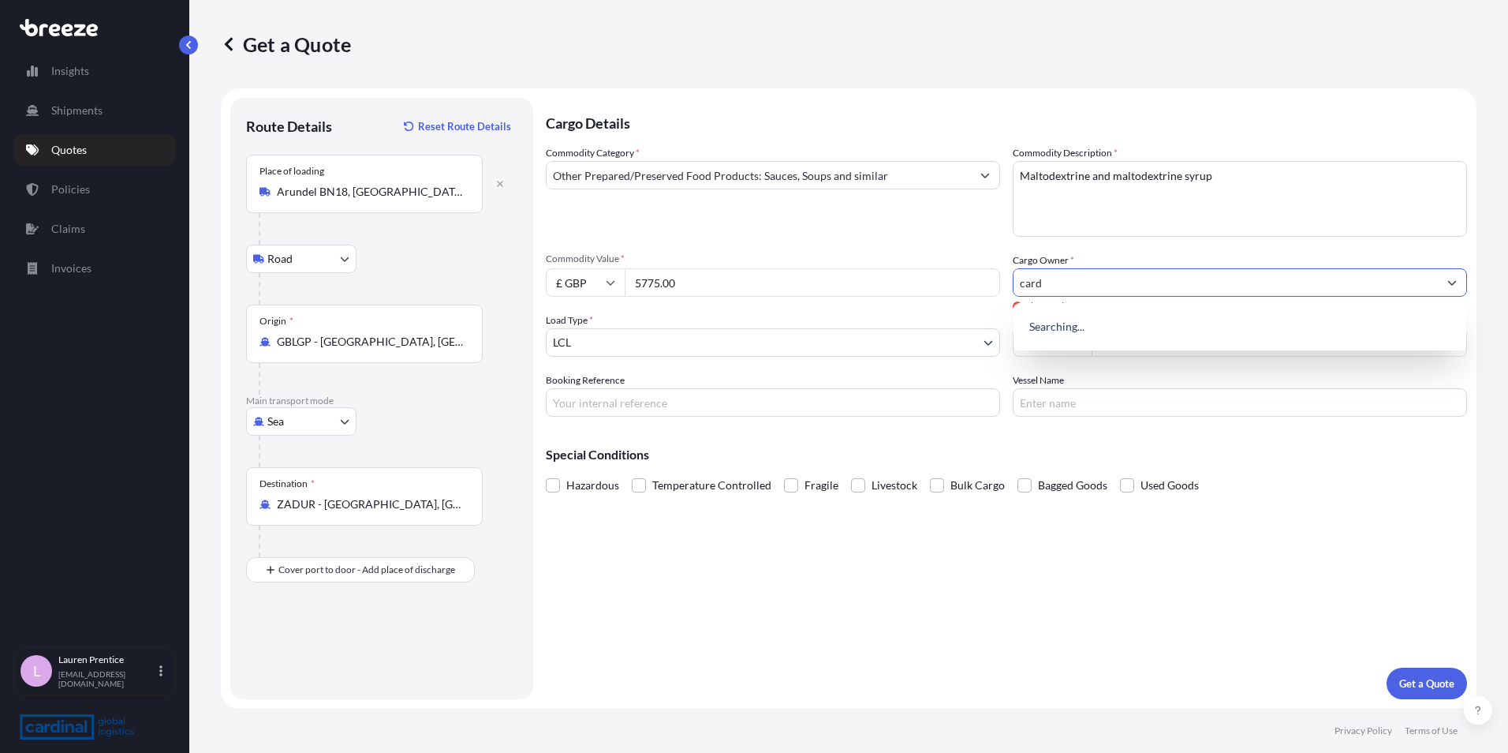
type input "card"
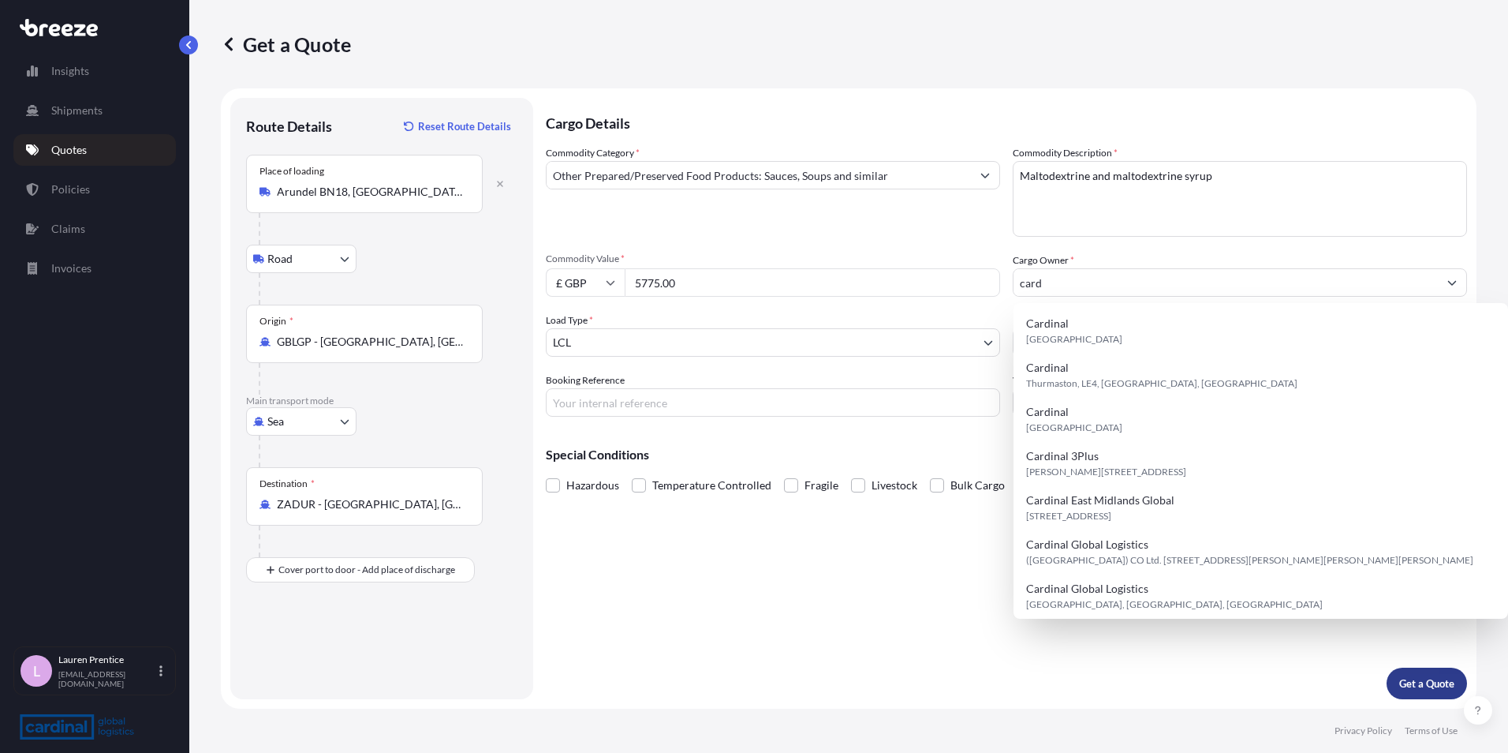
click at [1429, 686] on p "Get a Quote" at bounding box center [1426, 683] width 55 height 16
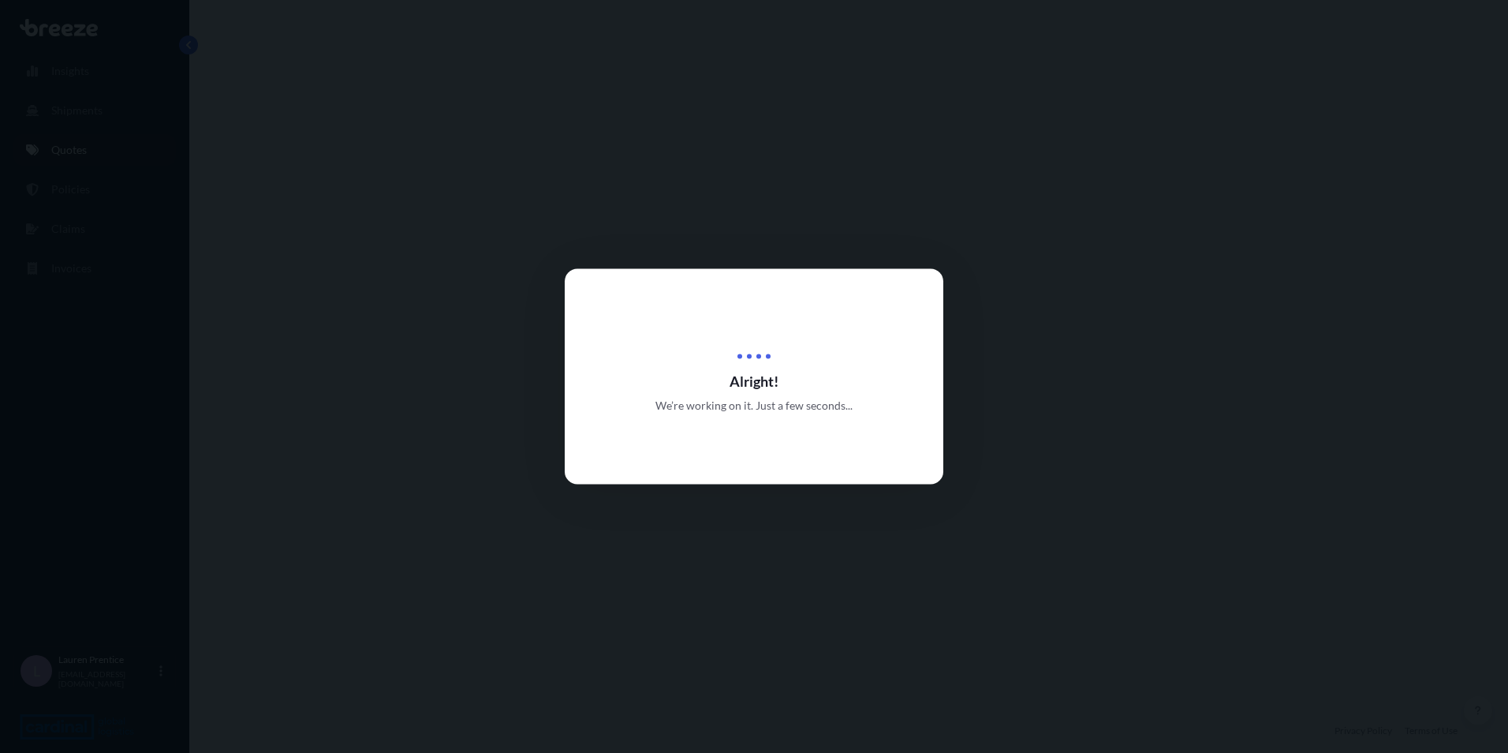
select select "Road"
select select "Sea"
select select "1"
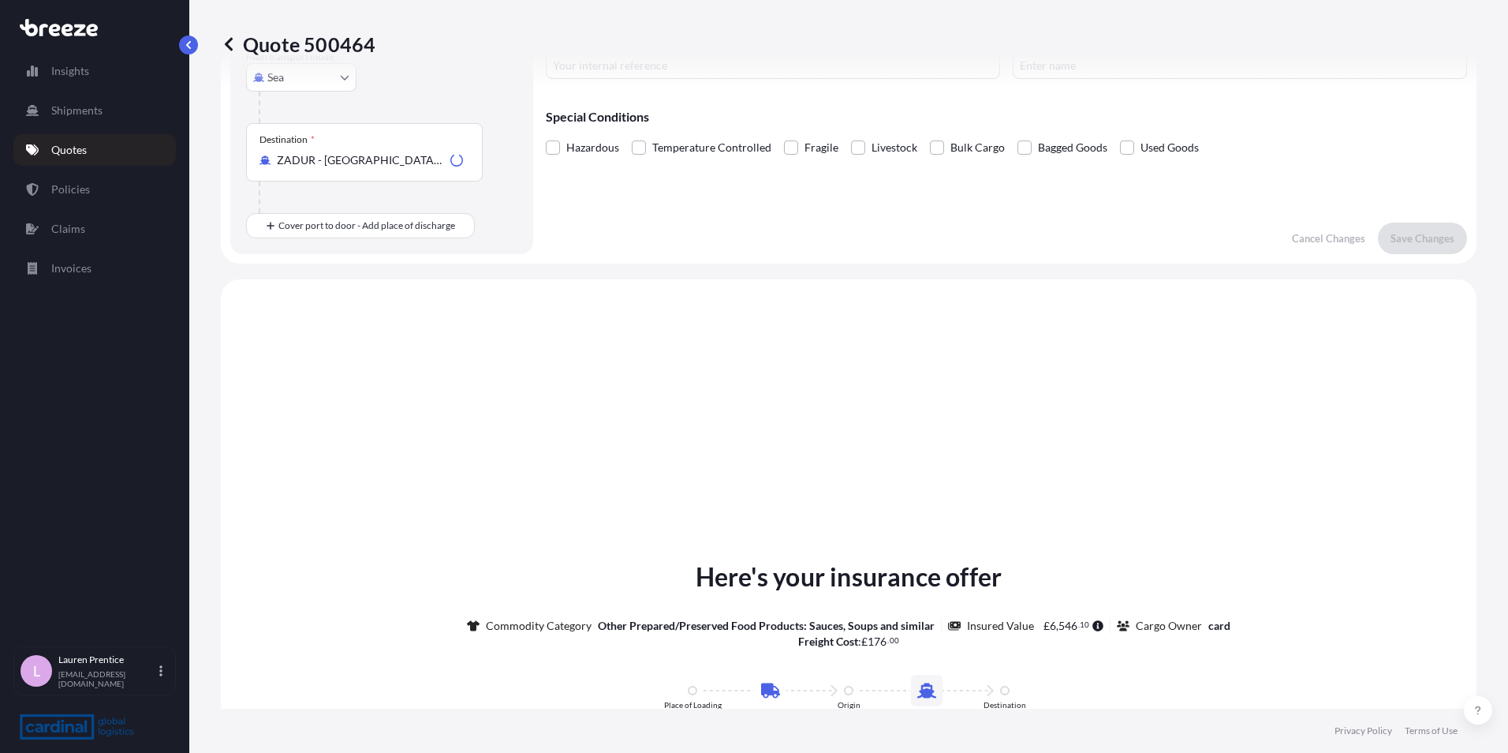
scroll to position [538, 0]
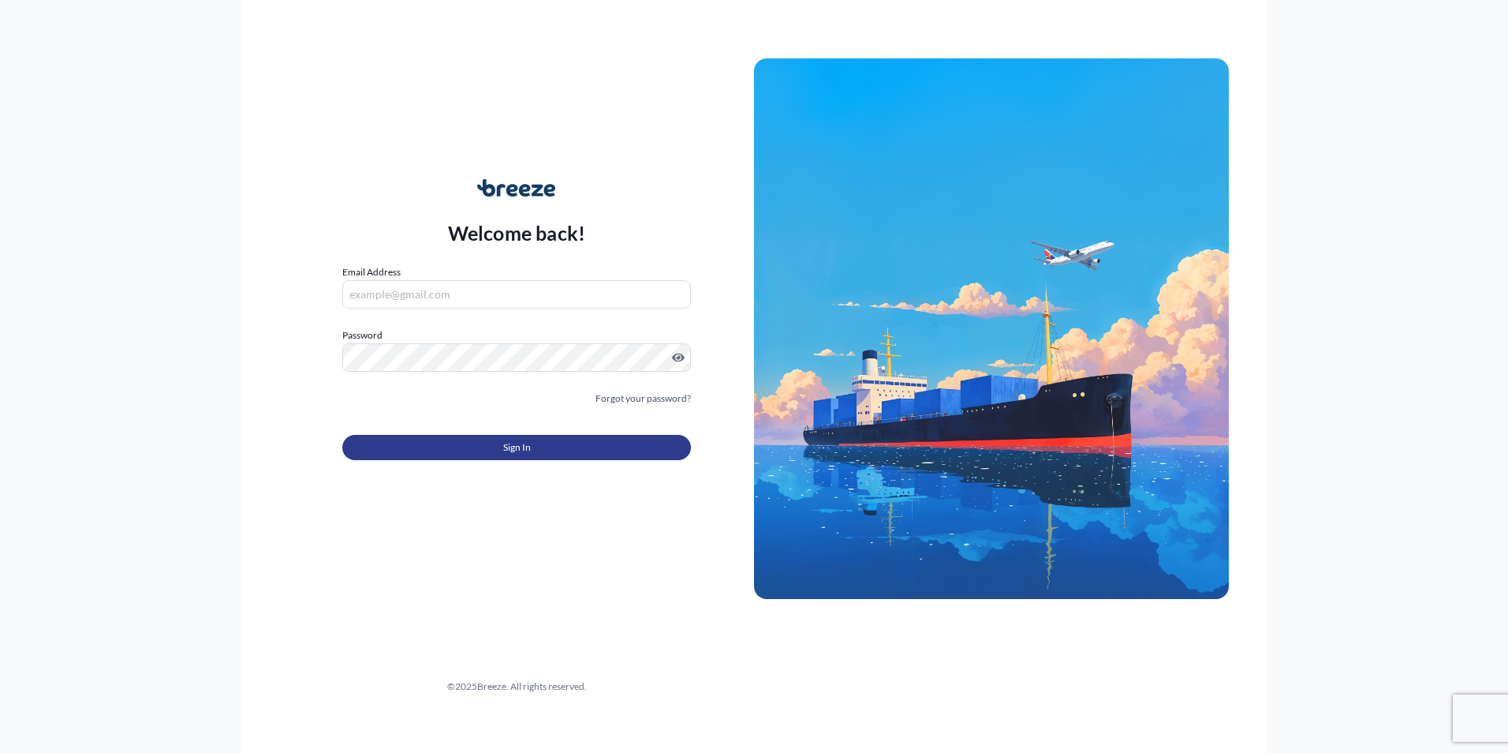
type input "[EMAIL_ADDRESS][DOMAIN_NAME]"
click at [618, 449] on button "Sign In" at bounding box center [516, 447] width 349 height 25
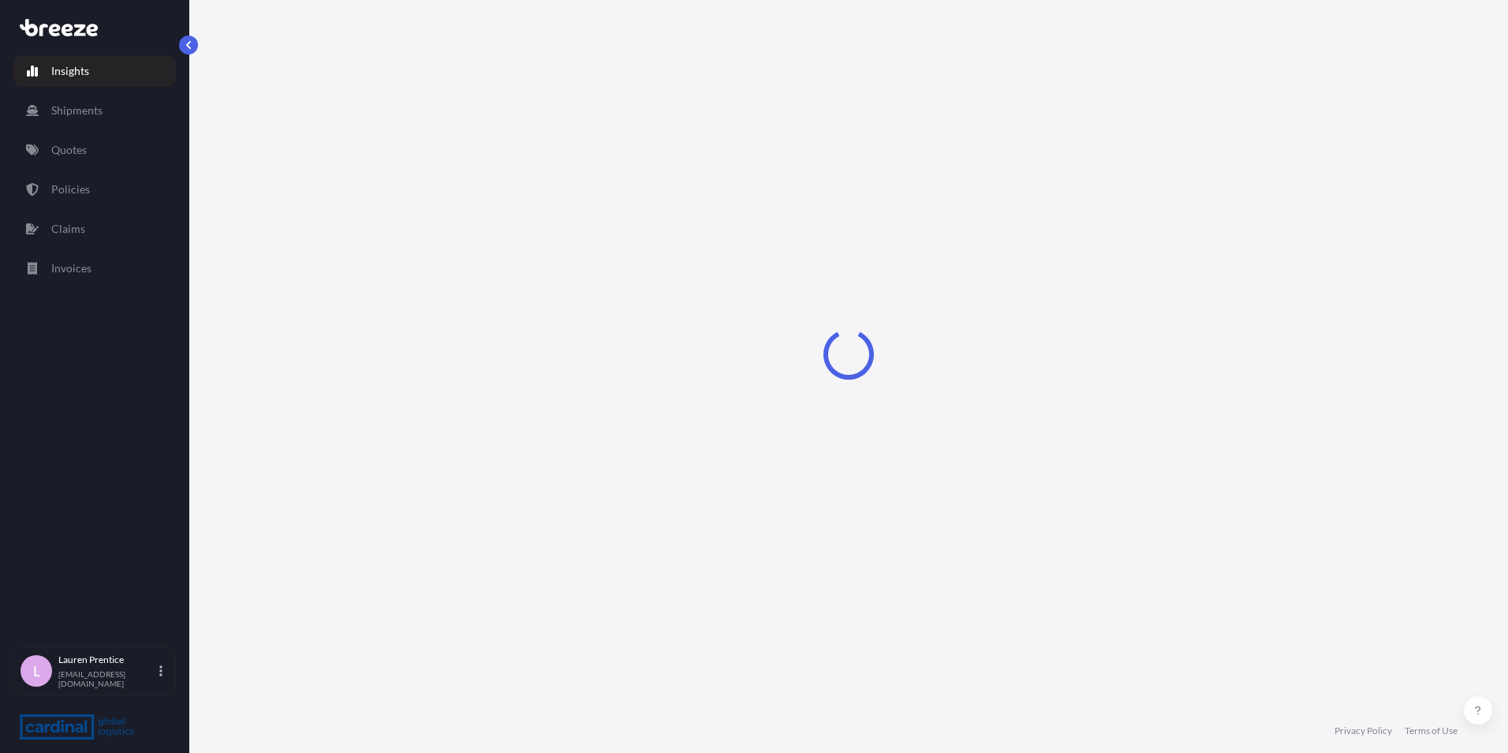
select select "2025"
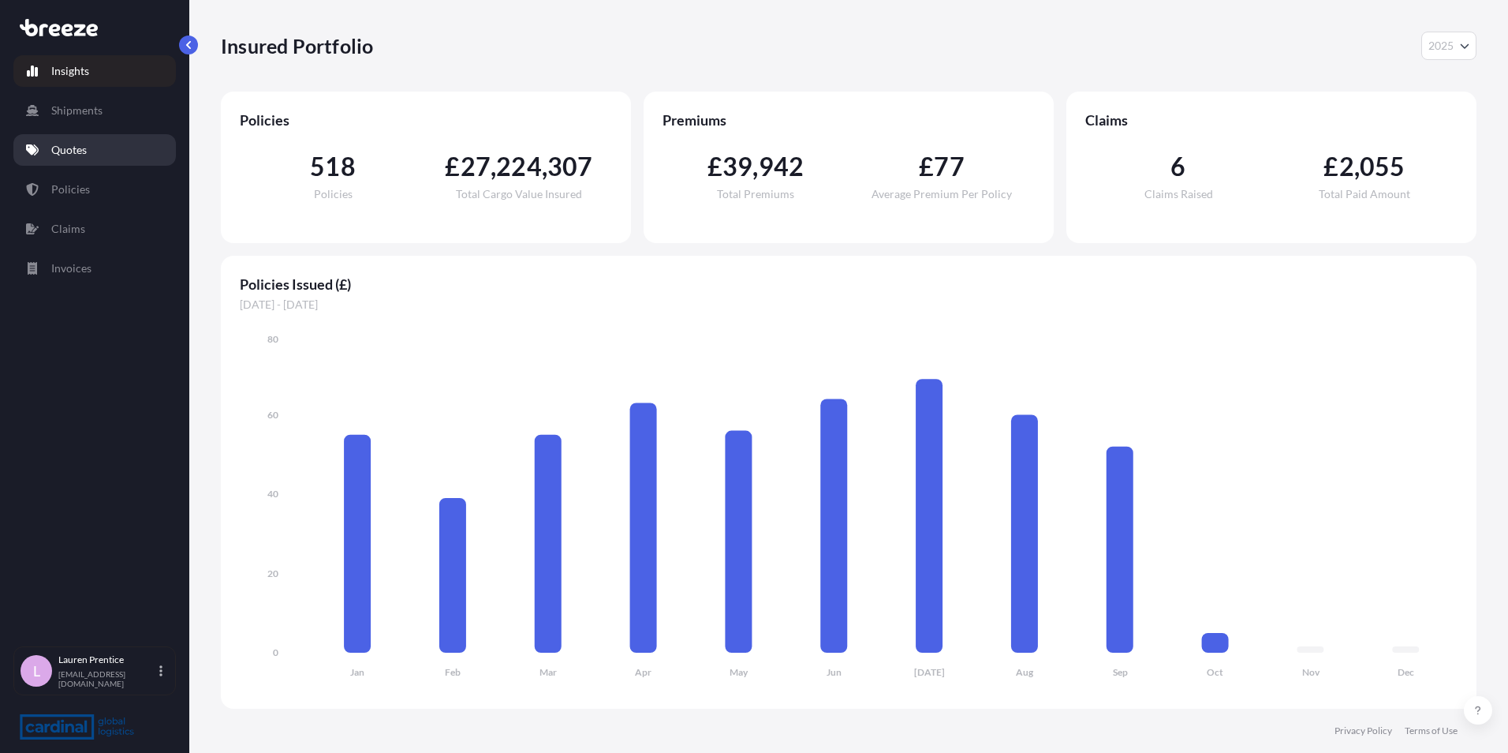
click at [43, 146] on link "Quotes" at bounding box center [94, 150] width 162 height 32
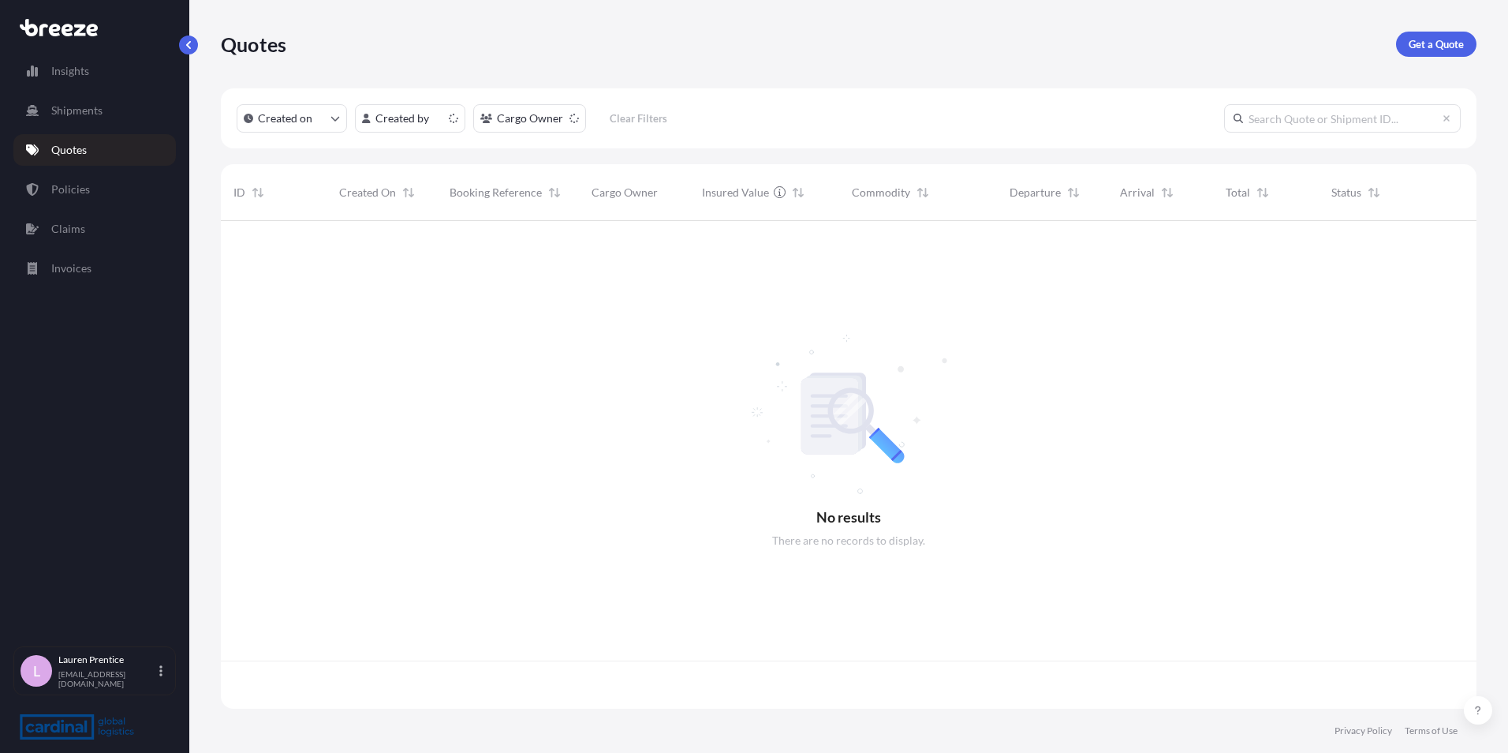
scroll to position [484, 1244]
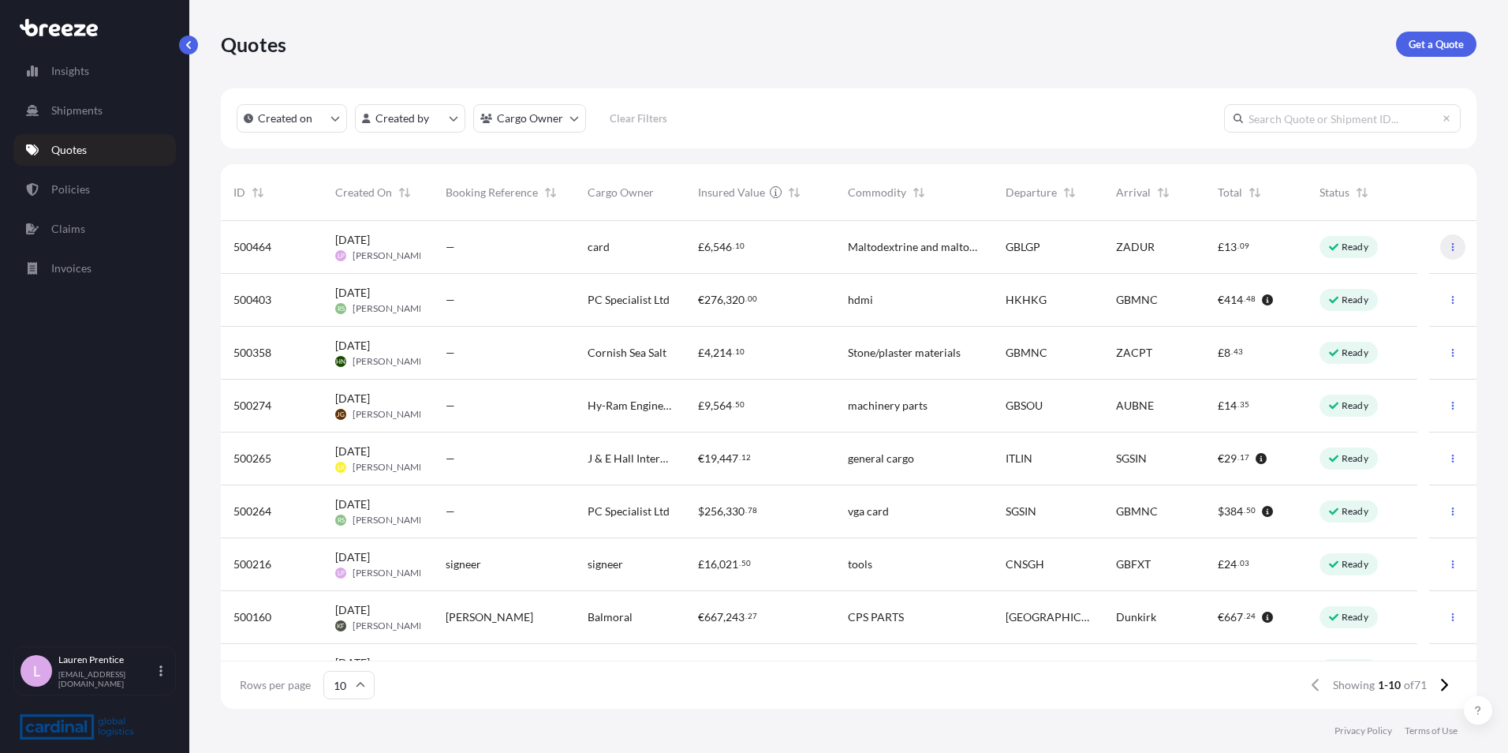
click at [1452, 247] on icon "button" at bounding box center [1453, 247] width 2 height 8
click at [250, 247] on span "500464" at bounding box center [252, 247] width 38 height 16
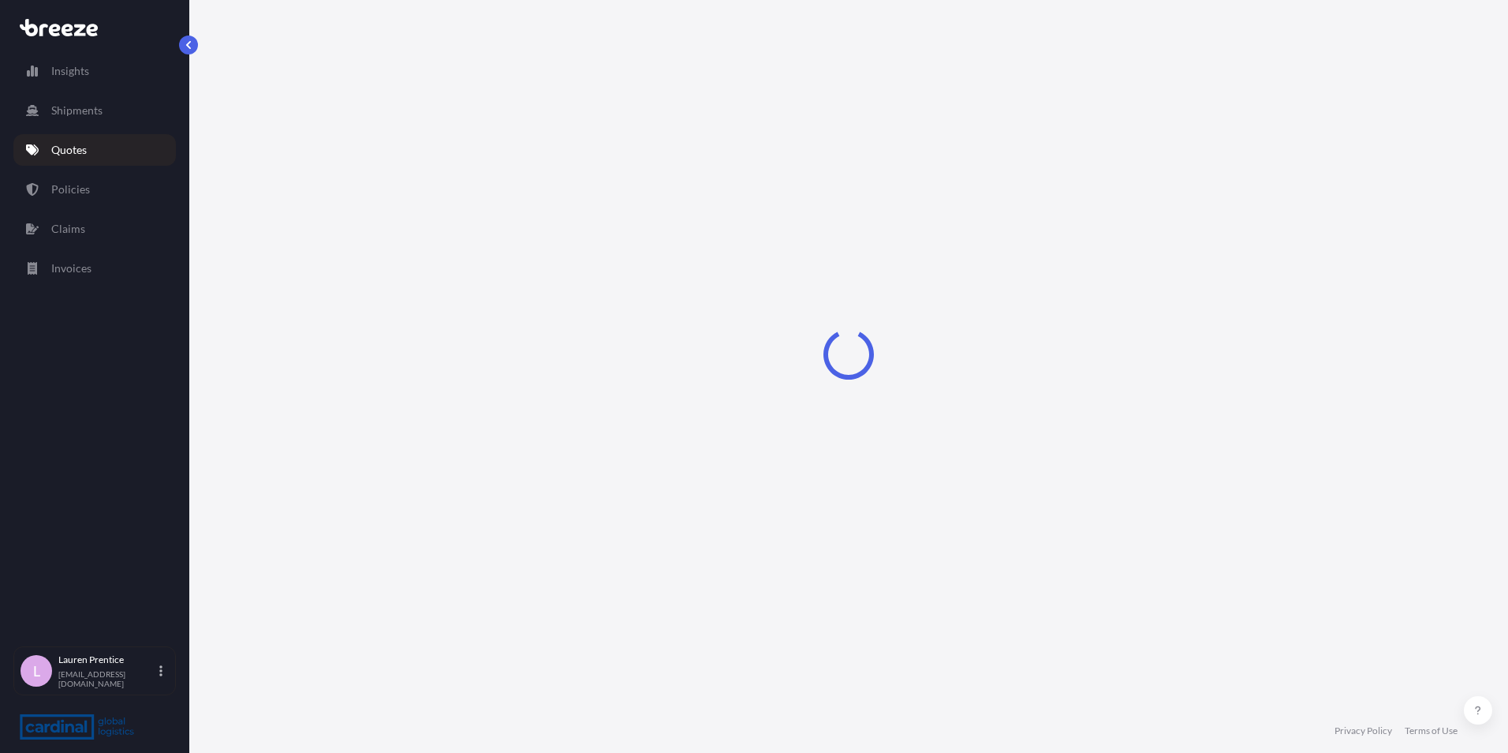
select select "Road"
select select "Sea"
select select "1"
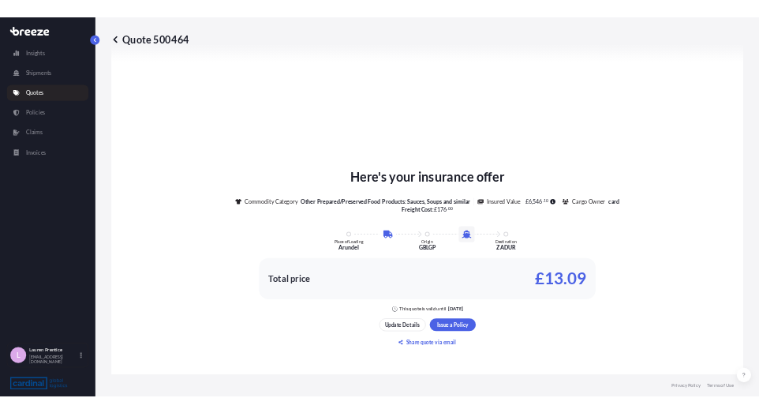
scroll to position [696, 0]
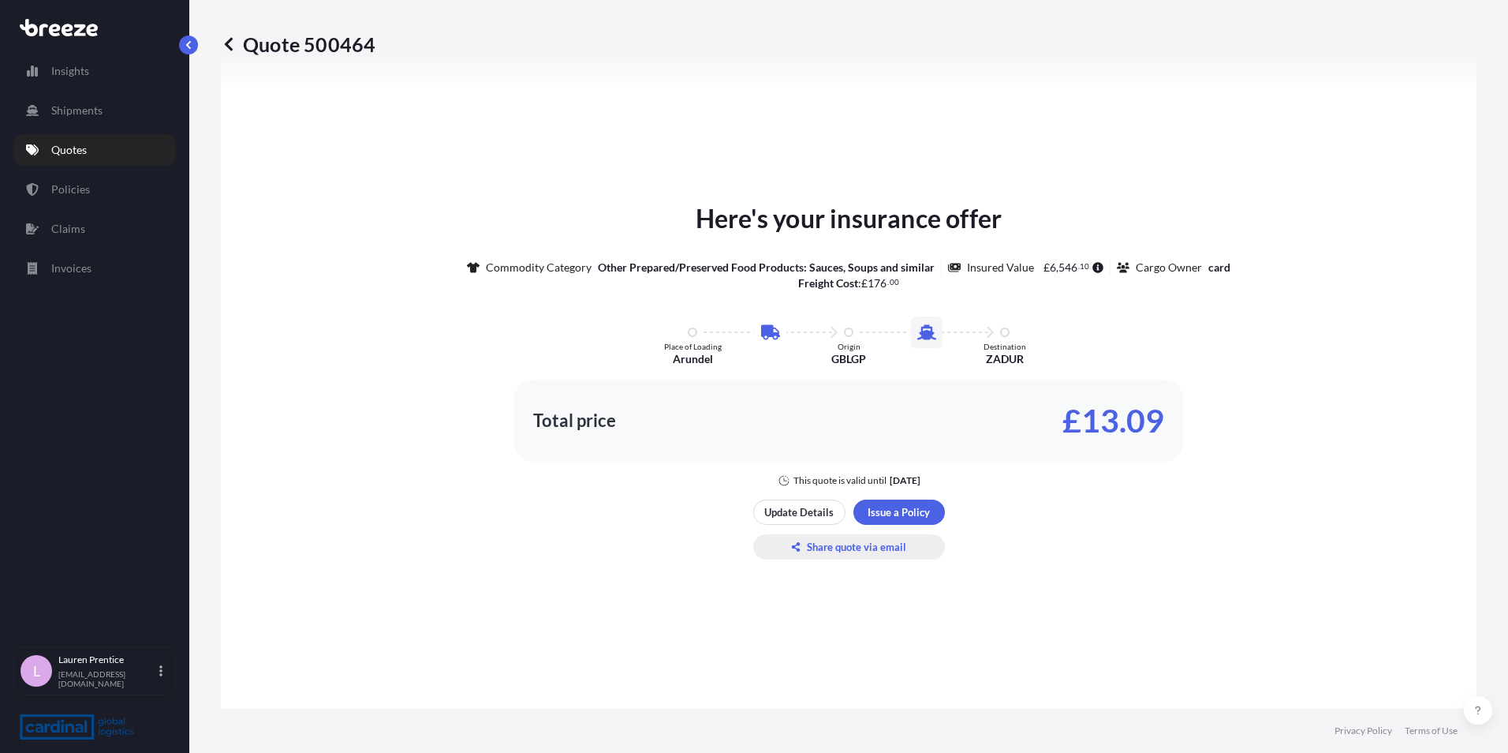
click at [831, 544] on p "Share quote via email" at bounding box center [856, 547] width 99 height 16
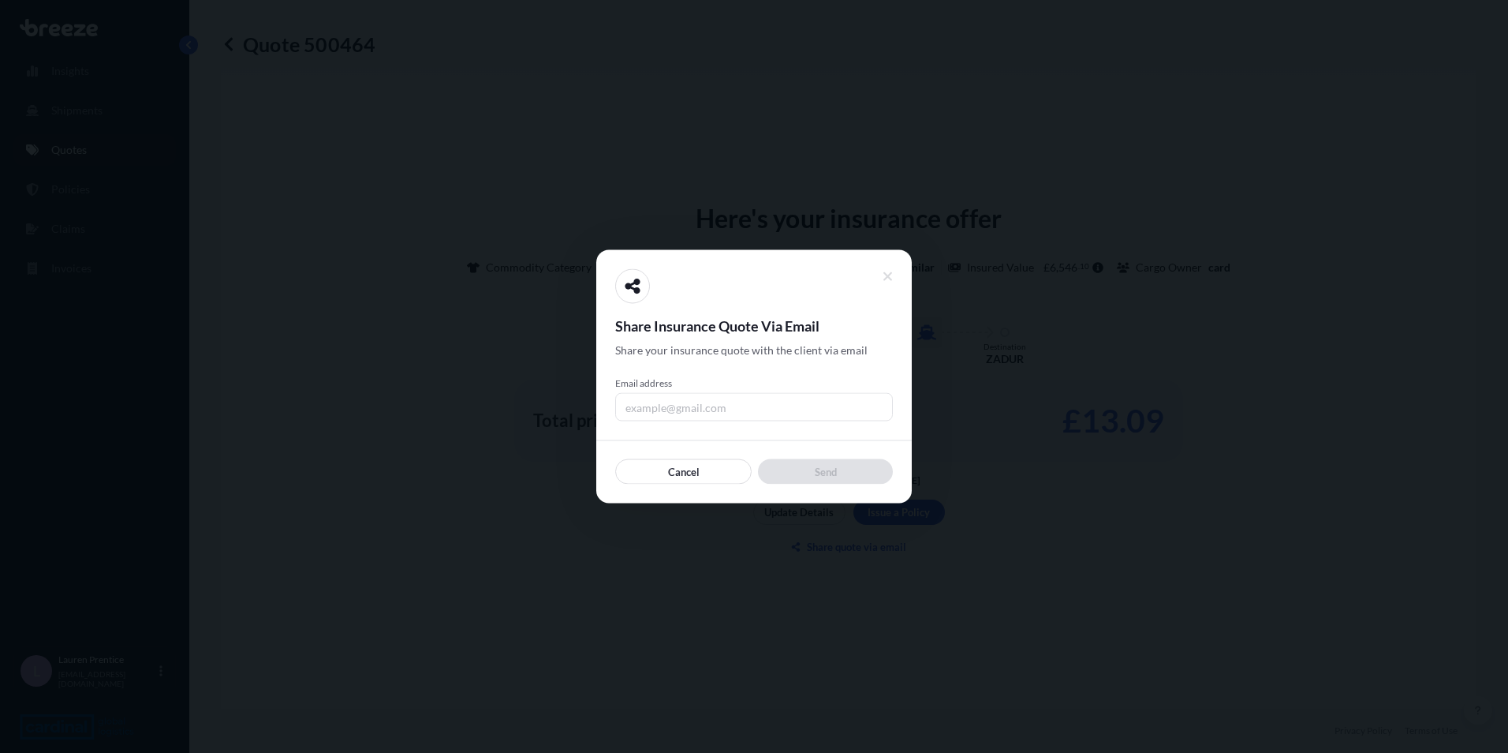
click at [629, 407] on input "Email address" at bounding box center [754, 407] width 278 height 28
type input "[EMAIL_ADDRESS][DOMAIN_NAME]"
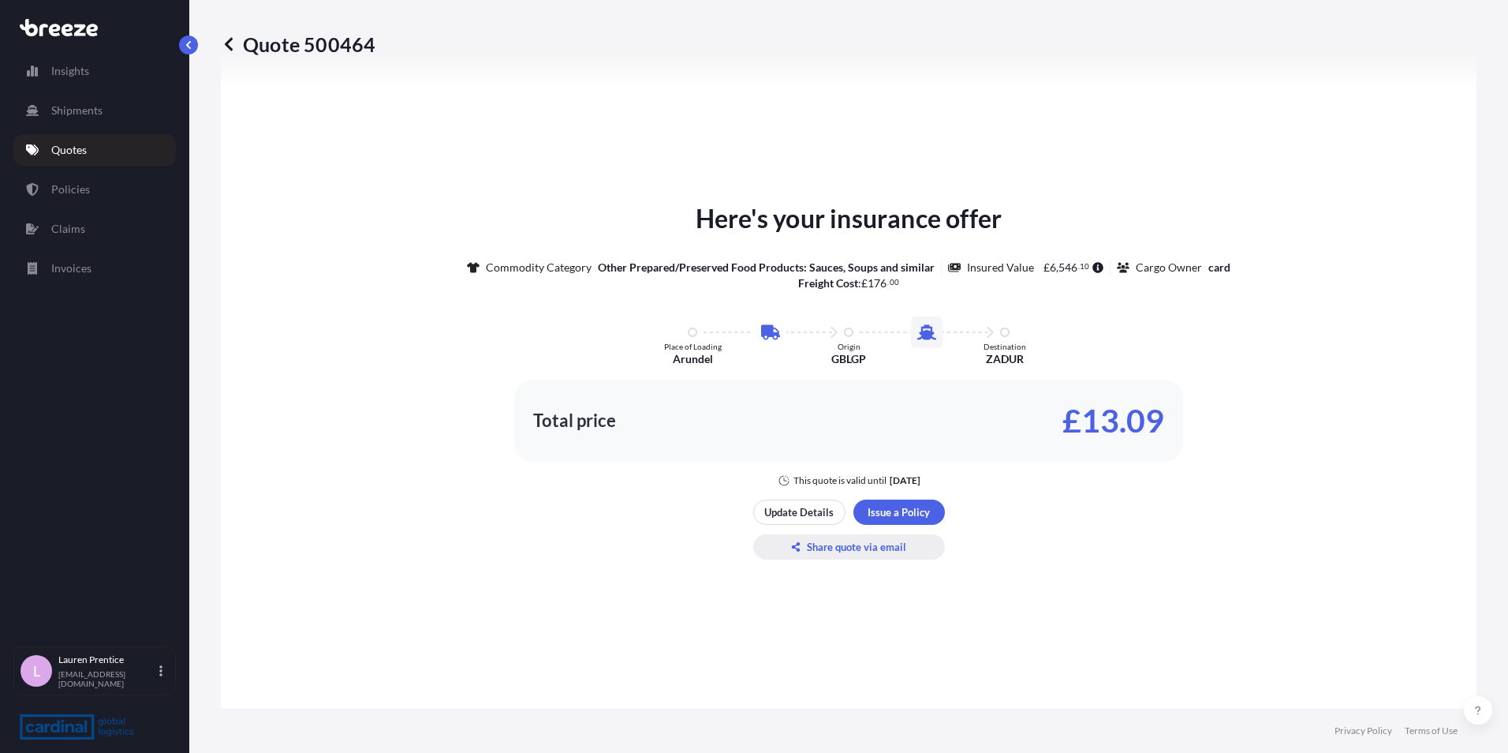
click at [820, 548] on p "Share quote via email" at bounding box center [856, 547] width 99 height 16
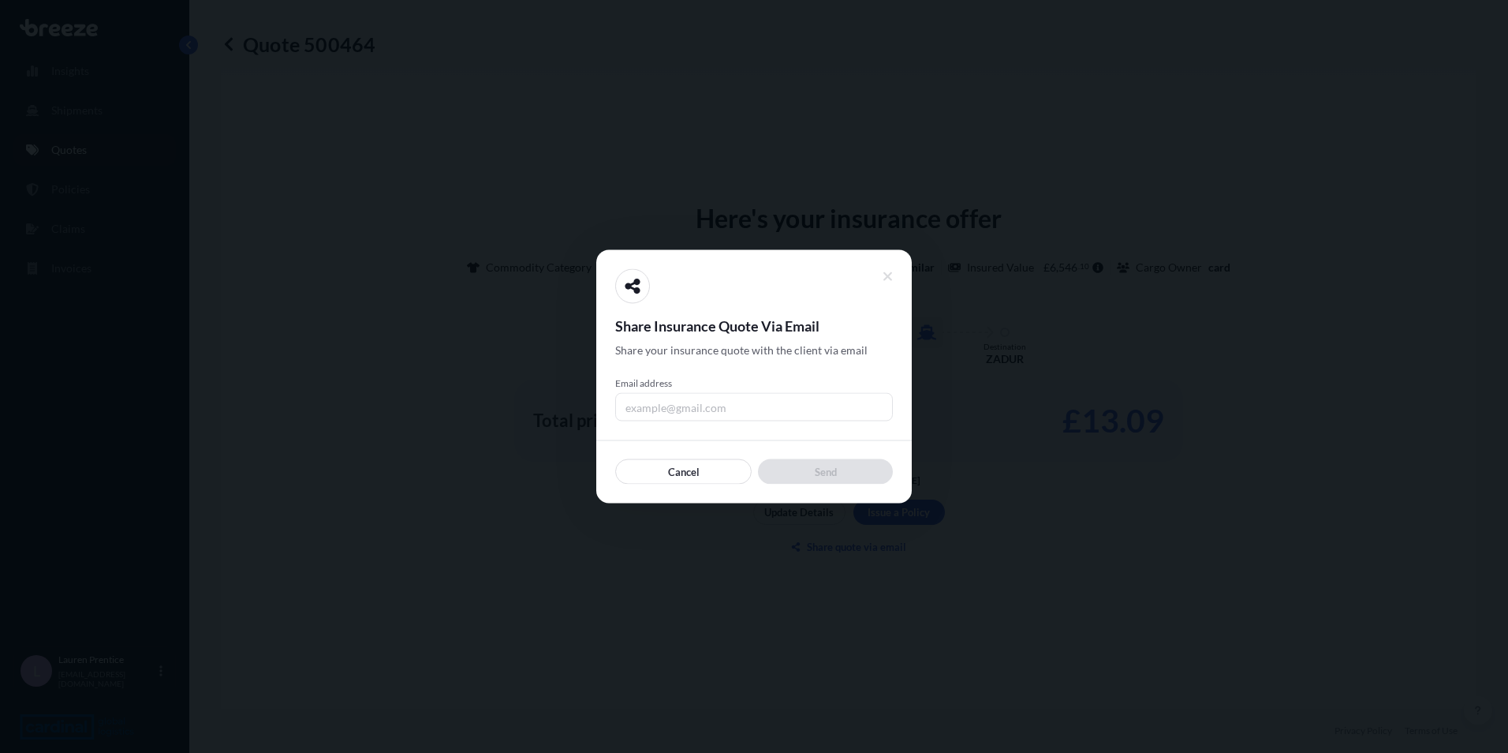
click at [689, 413] on input "Email address" at bounding box center [754, 407] width 278 height 28
type input "[EMAIL_ADDRESS][DOMAIN_NAME]"
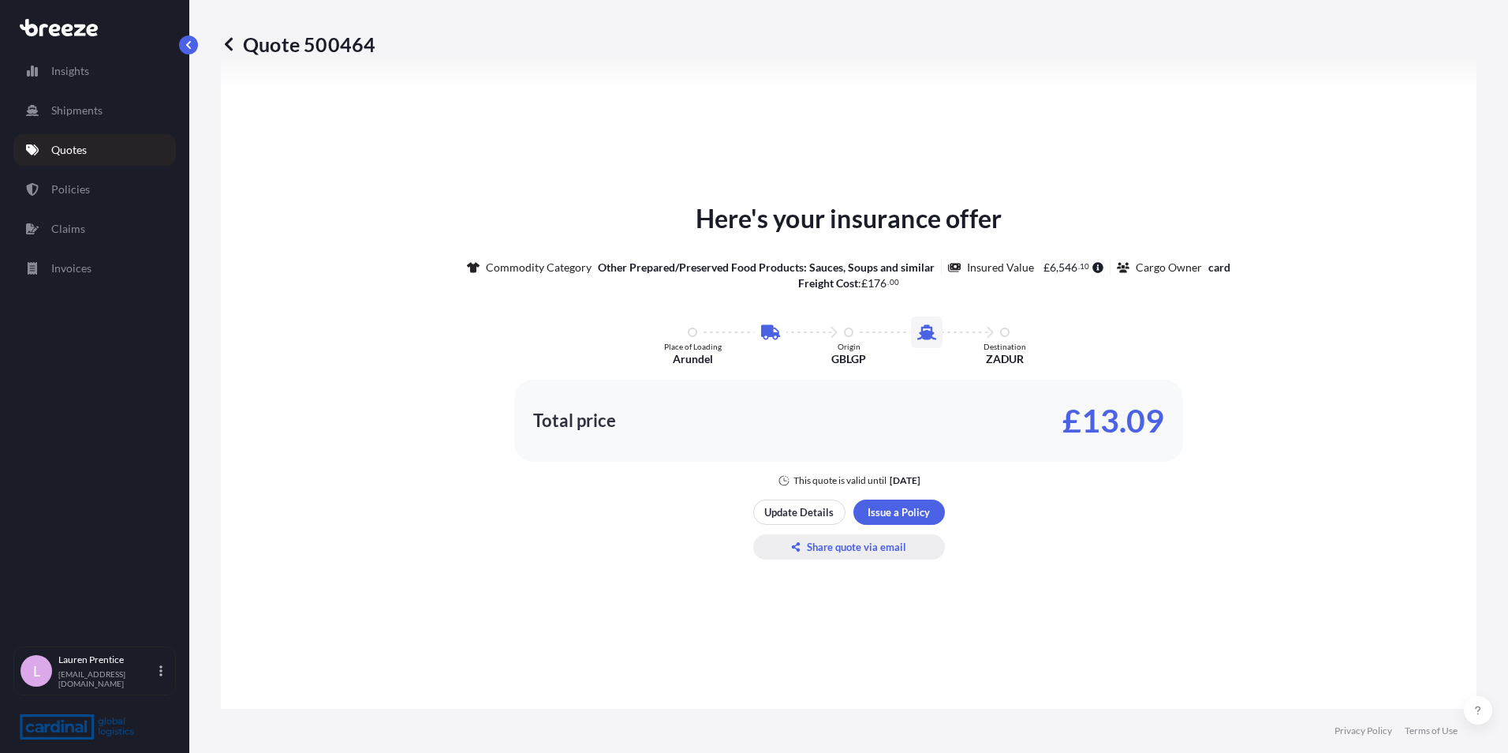
click at [856, 555] on button "Share quote via email" at bounding box center [849, 546] width 192 height 25
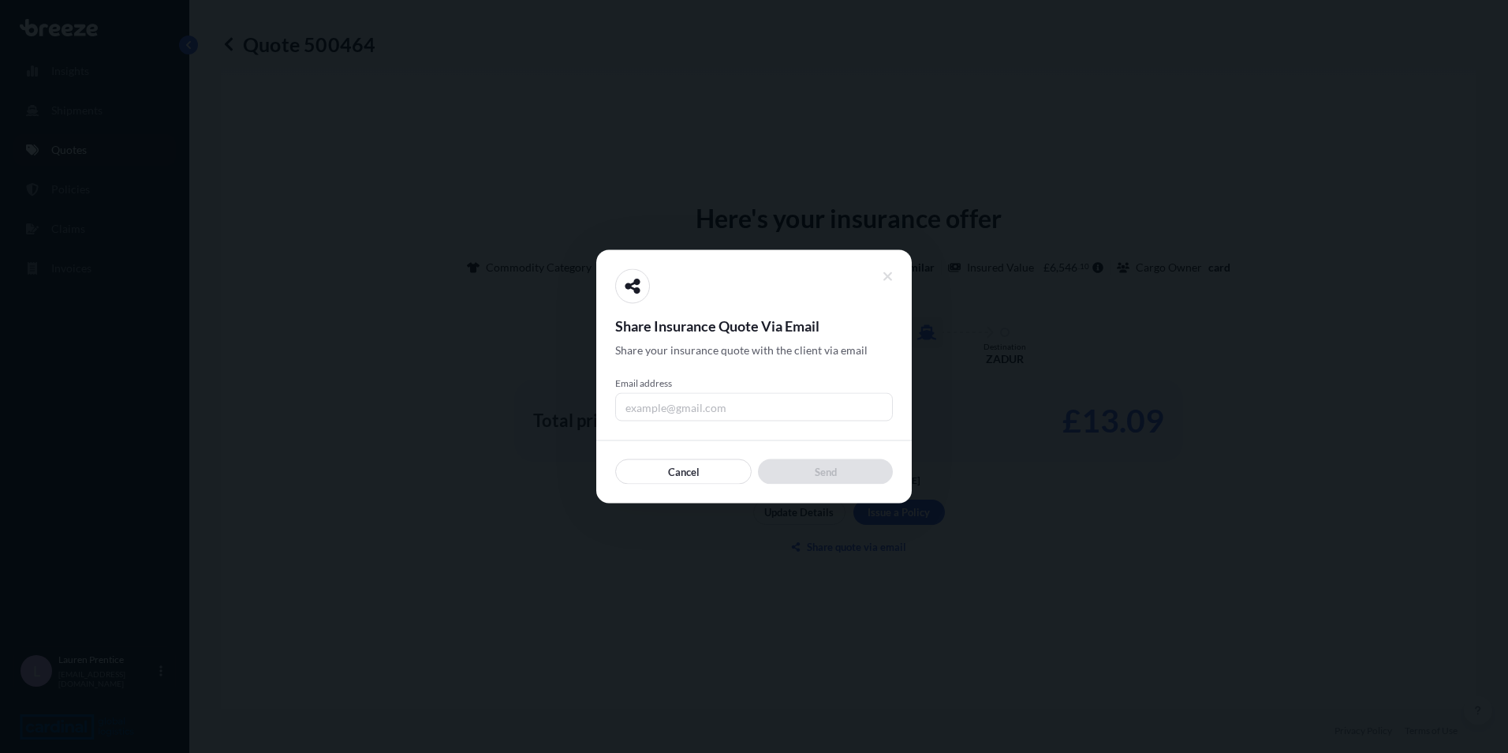
click at [733, 404] on input "Email address" at bounding box center [754, 407] width 278 height 28
type input "lauren.prentice@outlook.com"
